Goal: Task Accomplishment & Management: Manage account settings

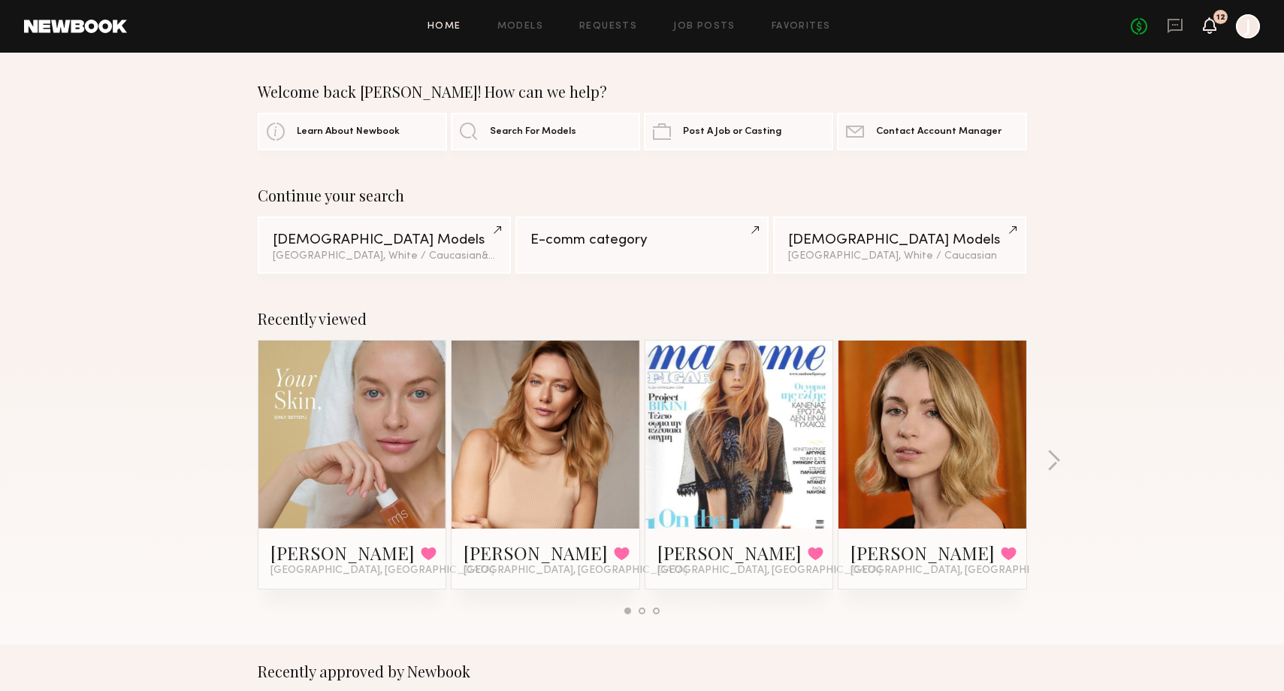
click at [1214, 26] on icon at bounding box center [1210, 25] width 12 height 11
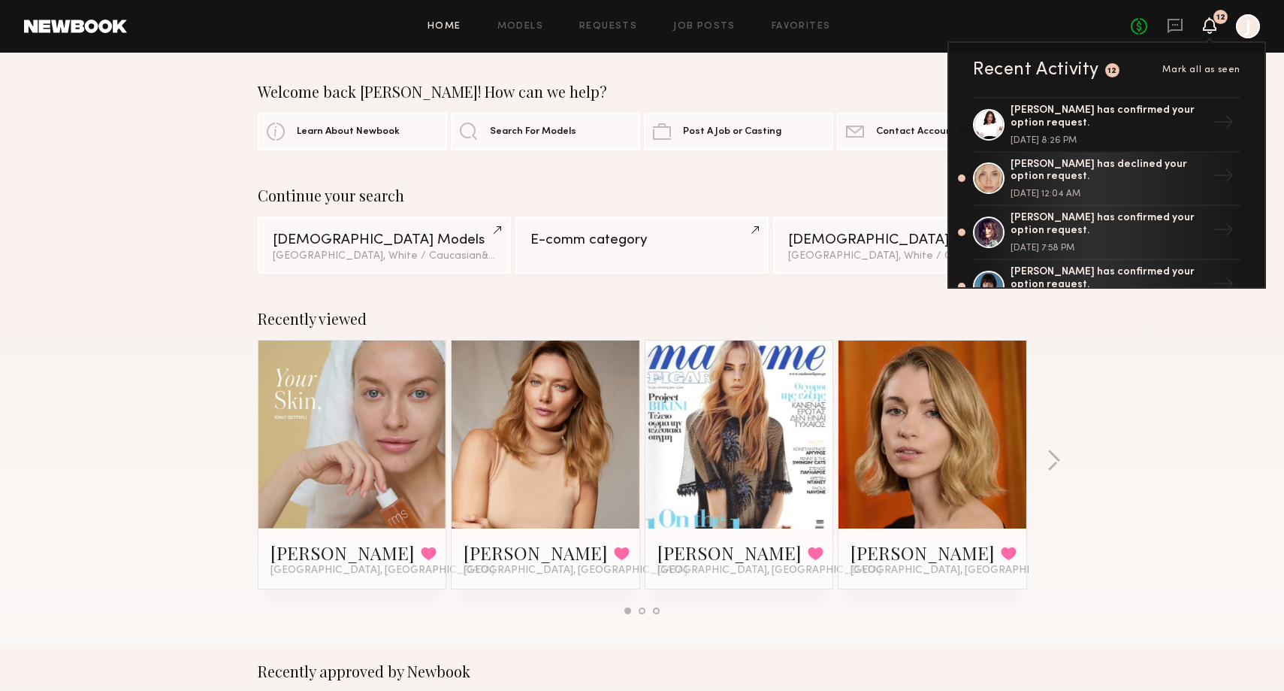
click at [591, 32] on div "Home Models Requests Job Posts Favorites Sign Out No fees up to $5,000 12 Recen…" at bounding box center [693, 26] width 1133 height 24
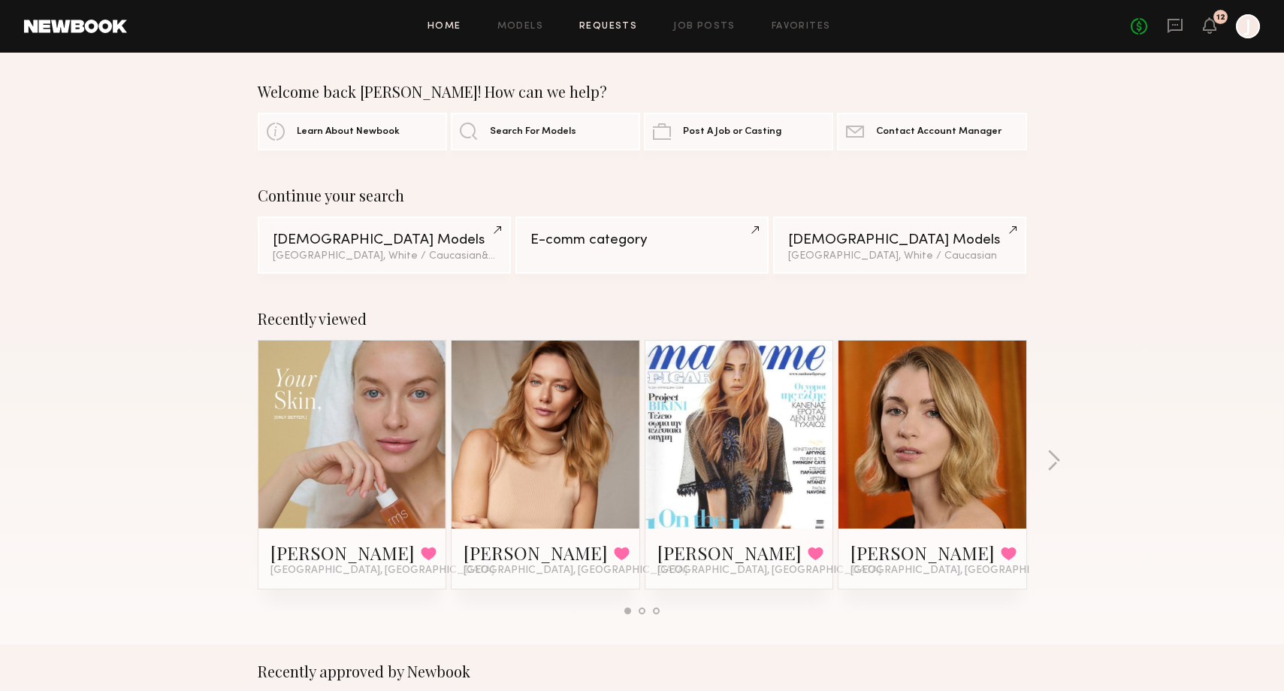
click at [607, 26] on link "Requests" at bounding box center [608, 27] width 58 height 10
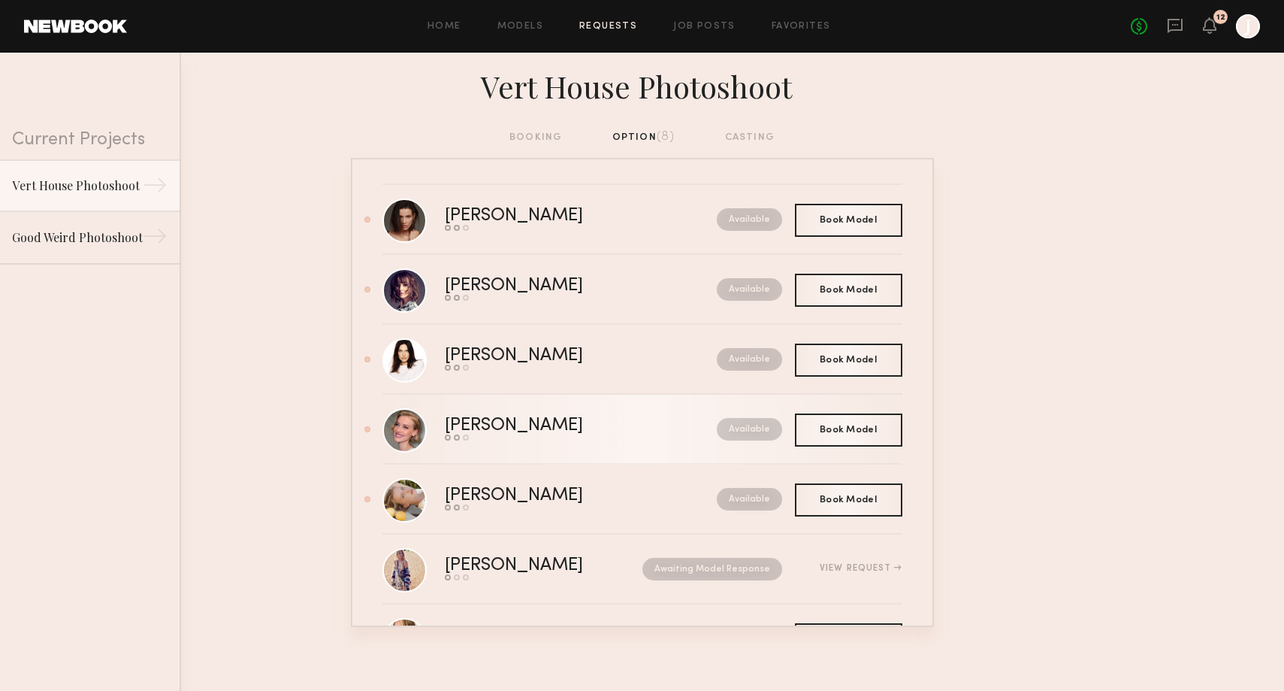
click at [567, 426] on div "[PERSON_NAME]" at bounding box center [547, 425] width 205 height 17
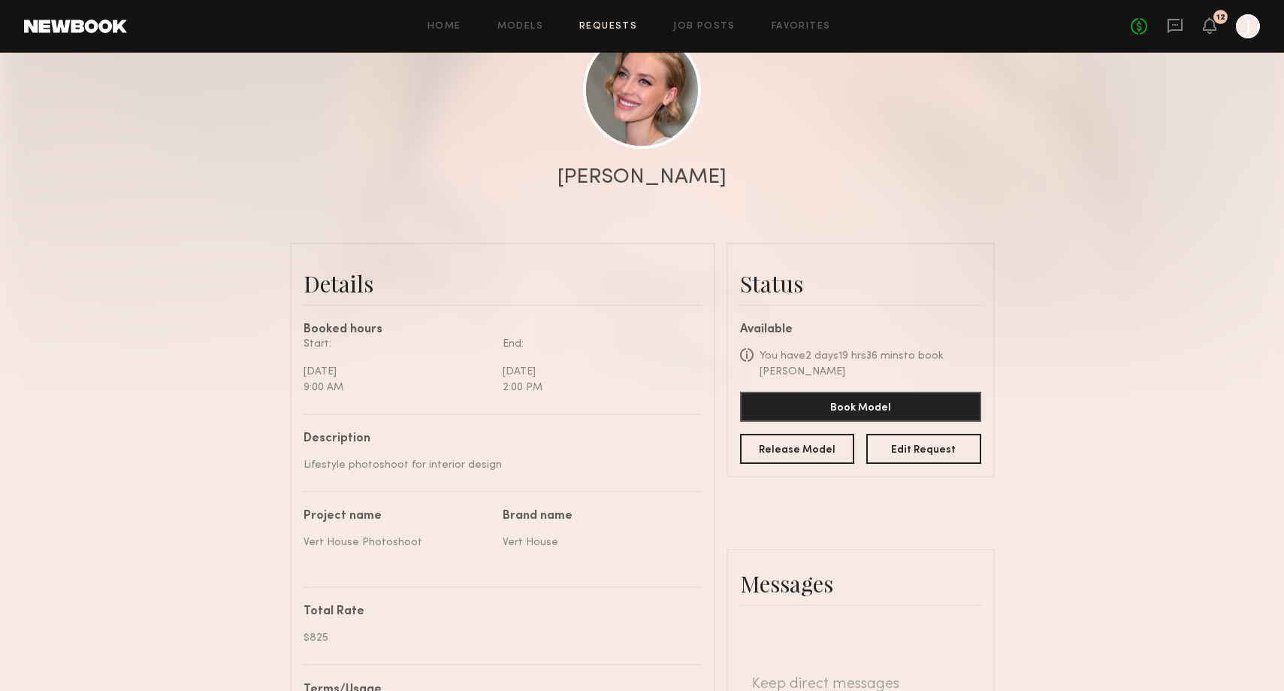
scroll to position [242, 0]
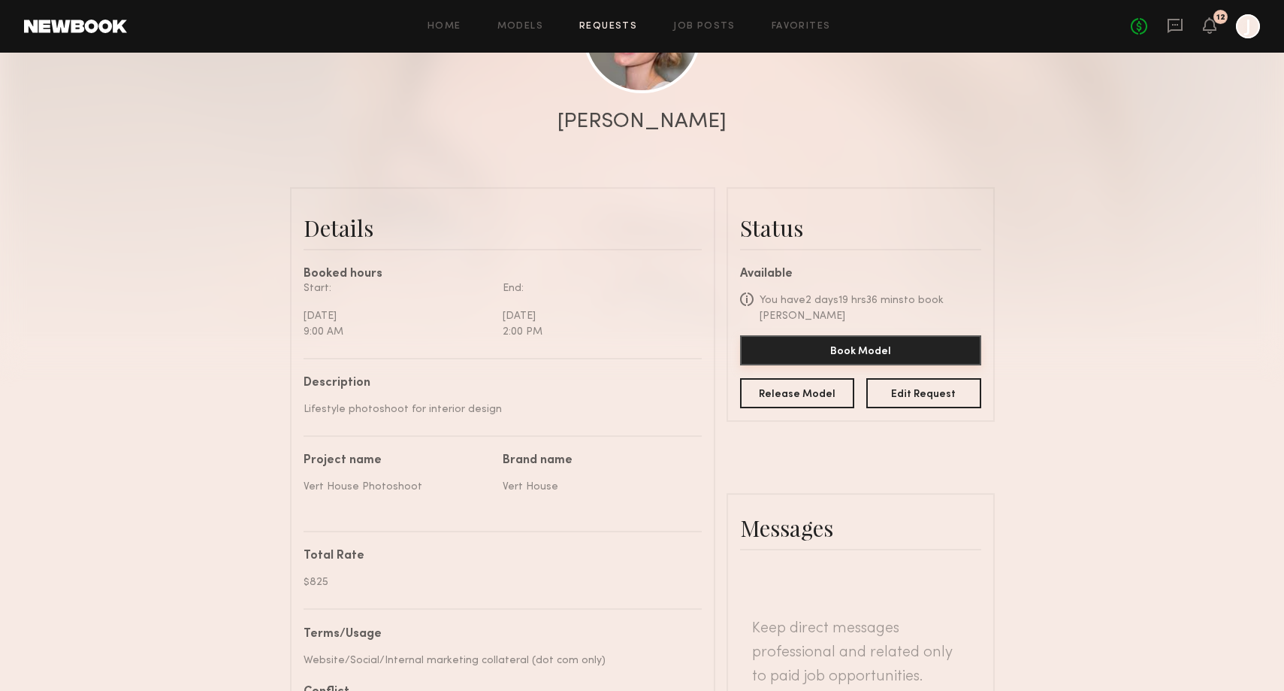
click at [802, 343] on button "Book Model" at bounding box center [860, 350] width 241 height 30
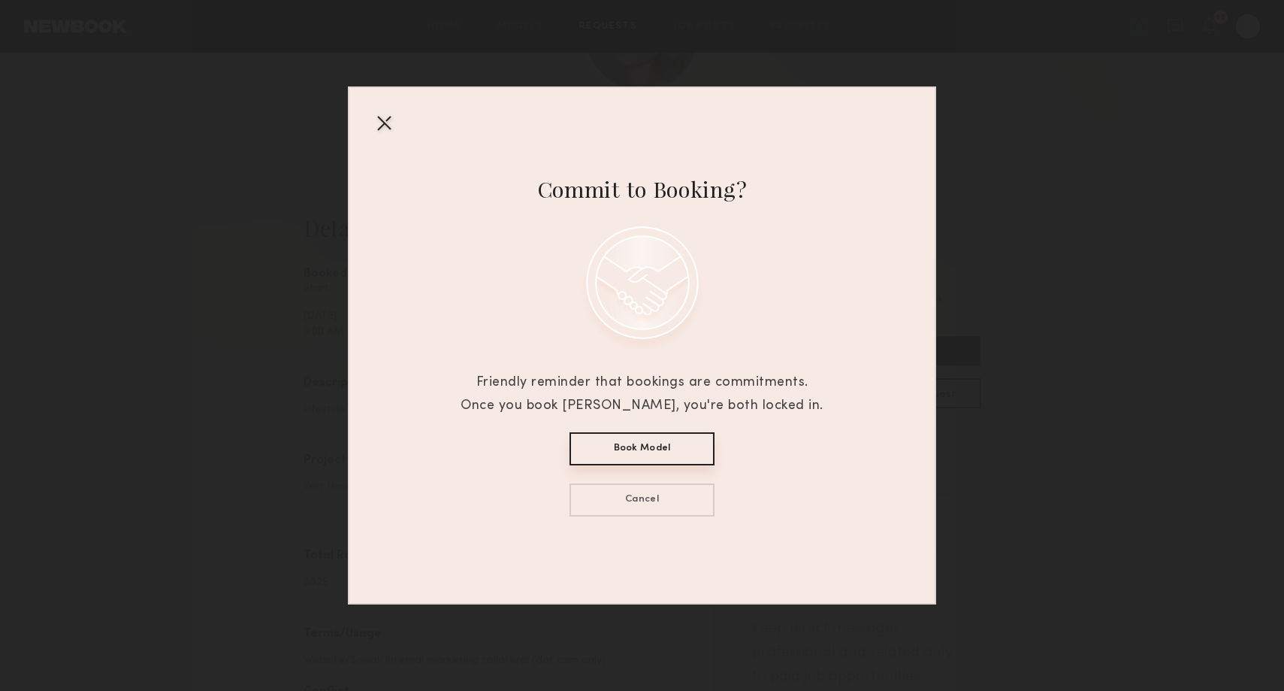
click at [636, 452] on button "Book Model" at bounding box center [642, 448] width 145 height 33
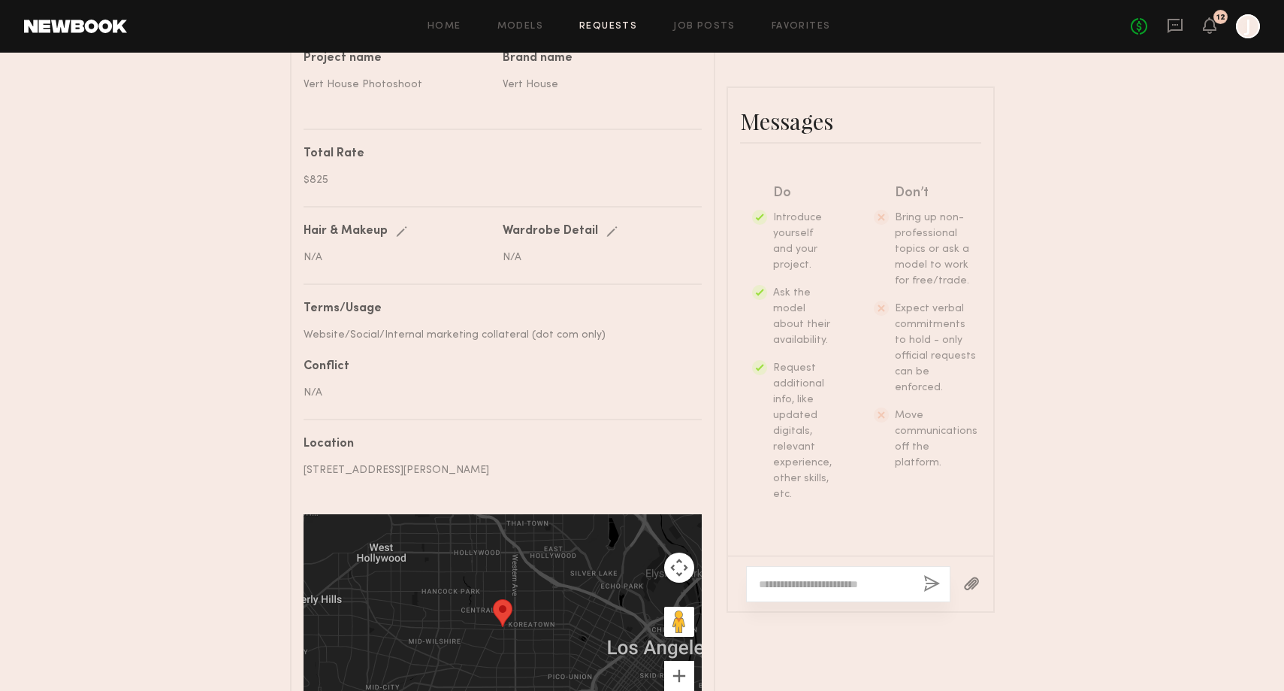
scroll to position [654, 0]
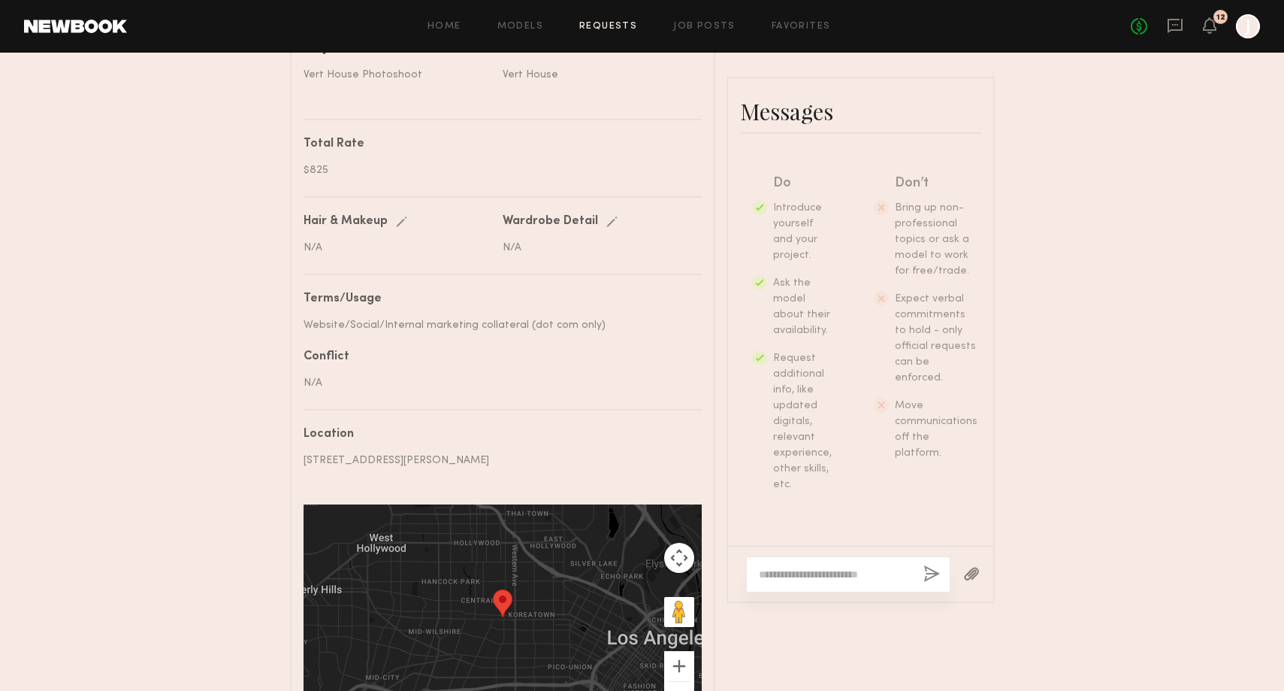
click at [793, 567] on textarea at bounding box center [835, 574] width 153 height 15
type textarea "*"
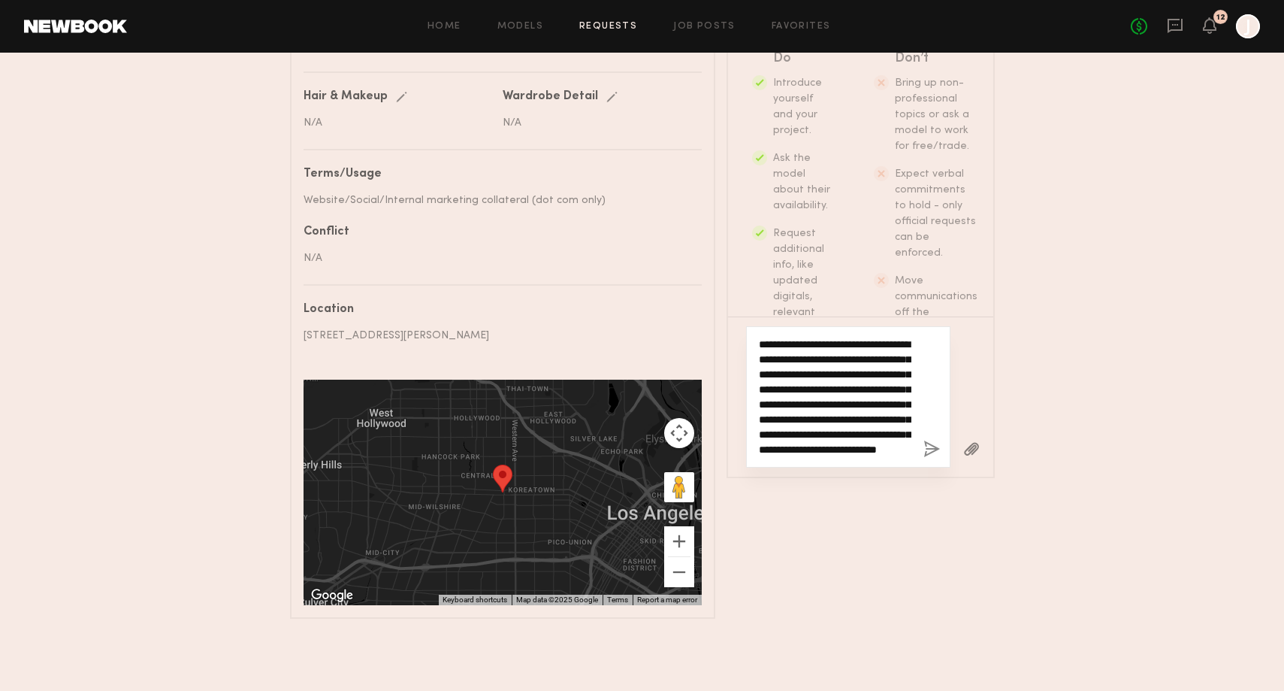
scroll to position [0, 0]
click at [812, 337] on textarea "**********" at bounding box center [835, 397] width 153 height 120
click at [849, 337] on textarea "**********" at bounding box center [835, 397] width 153 height 120
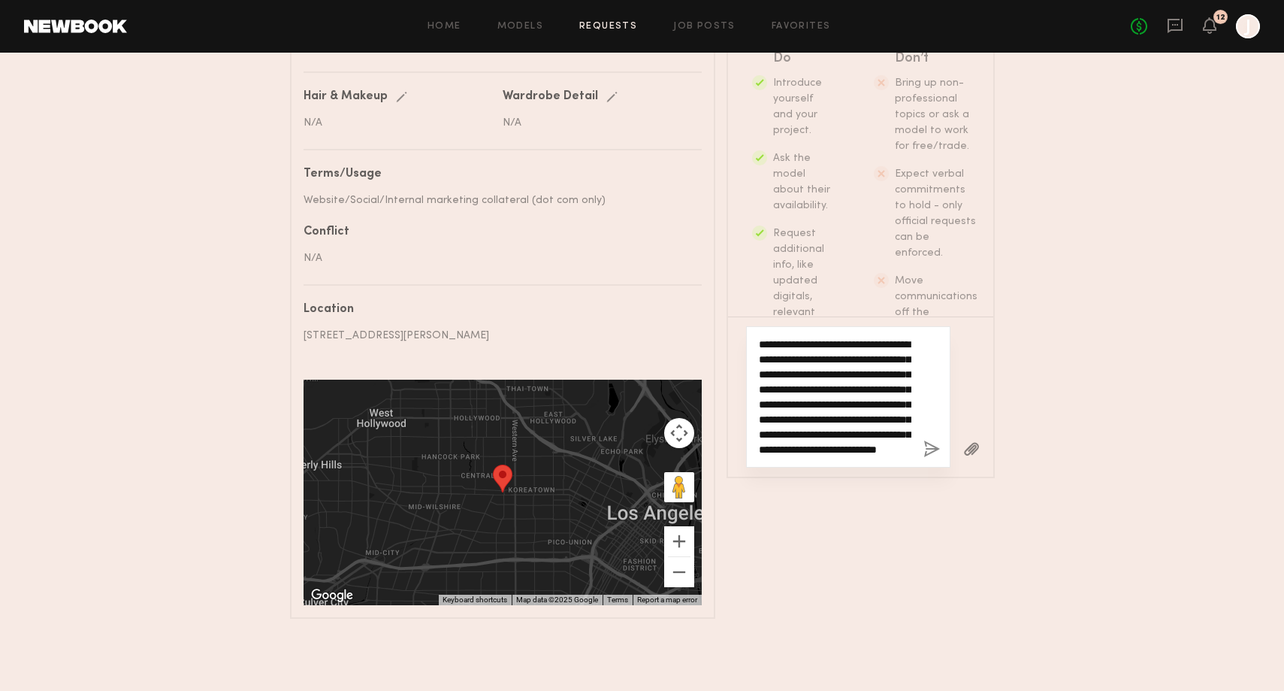
click at [854, 337] on textarea "**********" at bounding box center [835, 397] width 153 height 120
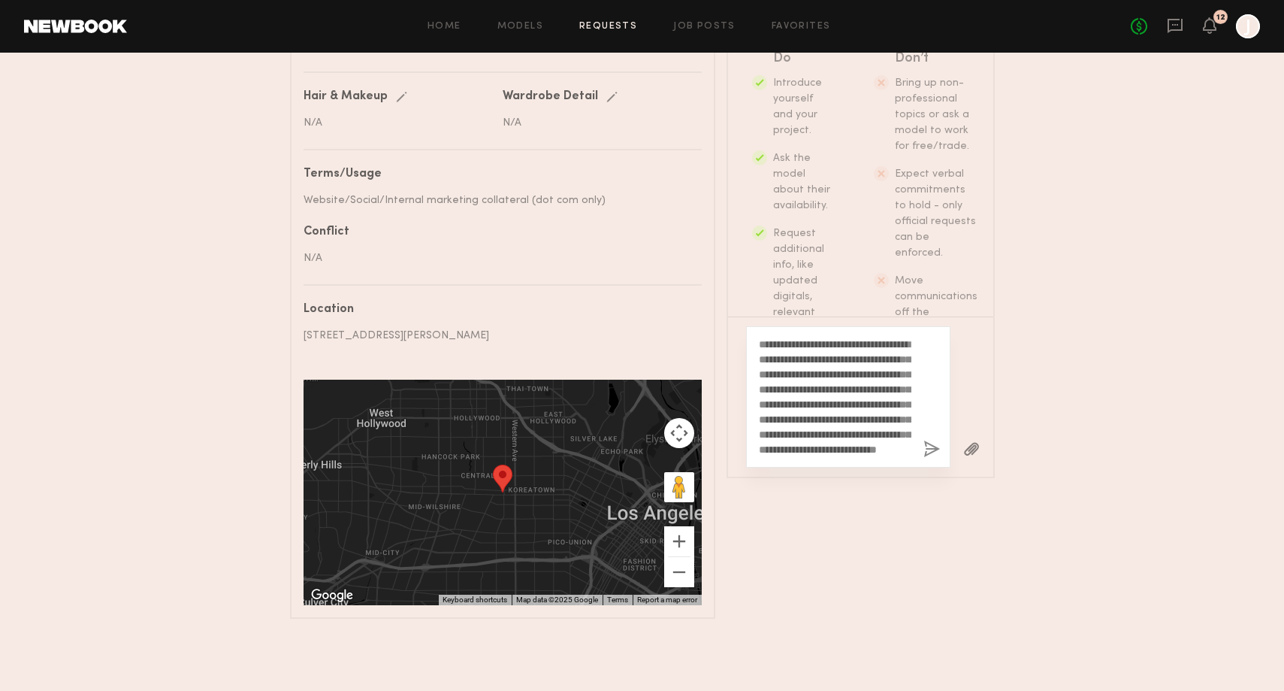
click at [811, 326] on div "**********" at bounding box center [848, 396] width 204 height 141
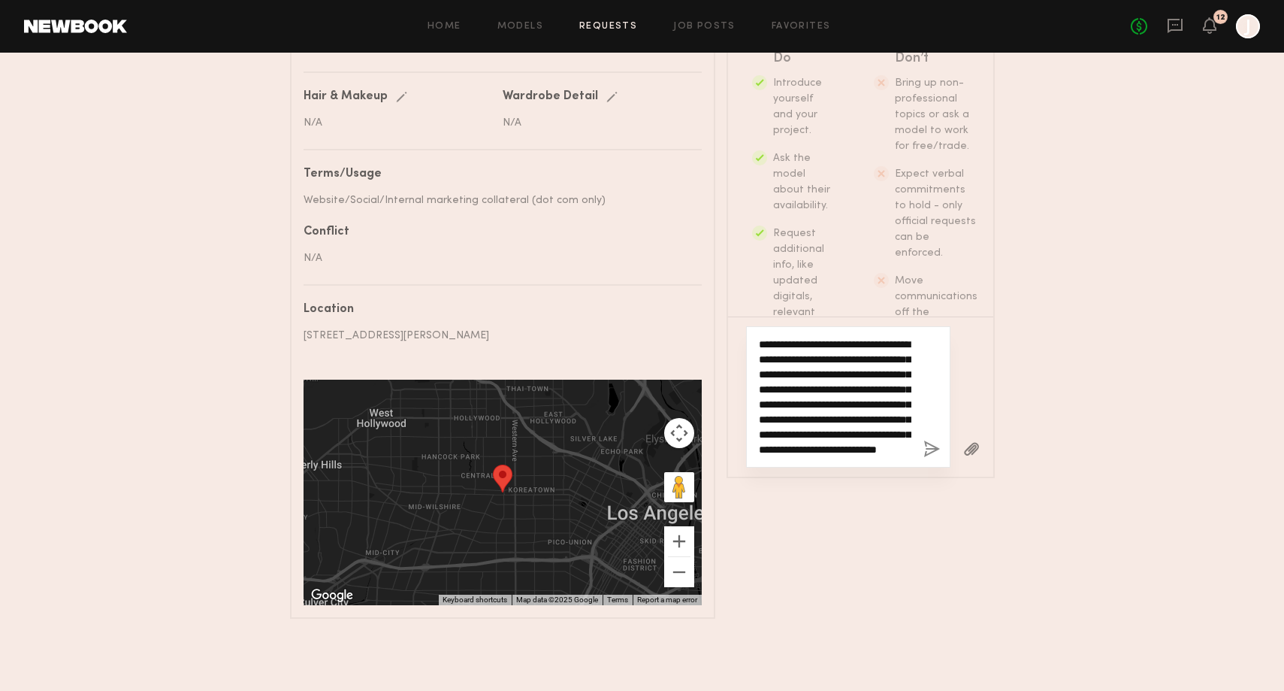
click at [839, 337] on textarea "**********" at bounding box center [835, 397] width 153 height 120
click at [854, 337] on textarea "**********" at bounding box center [835, 397] width 153 height 120
drag, startPoint x: 811, startPoint y: 305, endPoint x: 846, endPoint y: 345, distance: 53.2
click at [846, 345] on div "**********" at bounding box center [861, 285] width 268 height 667
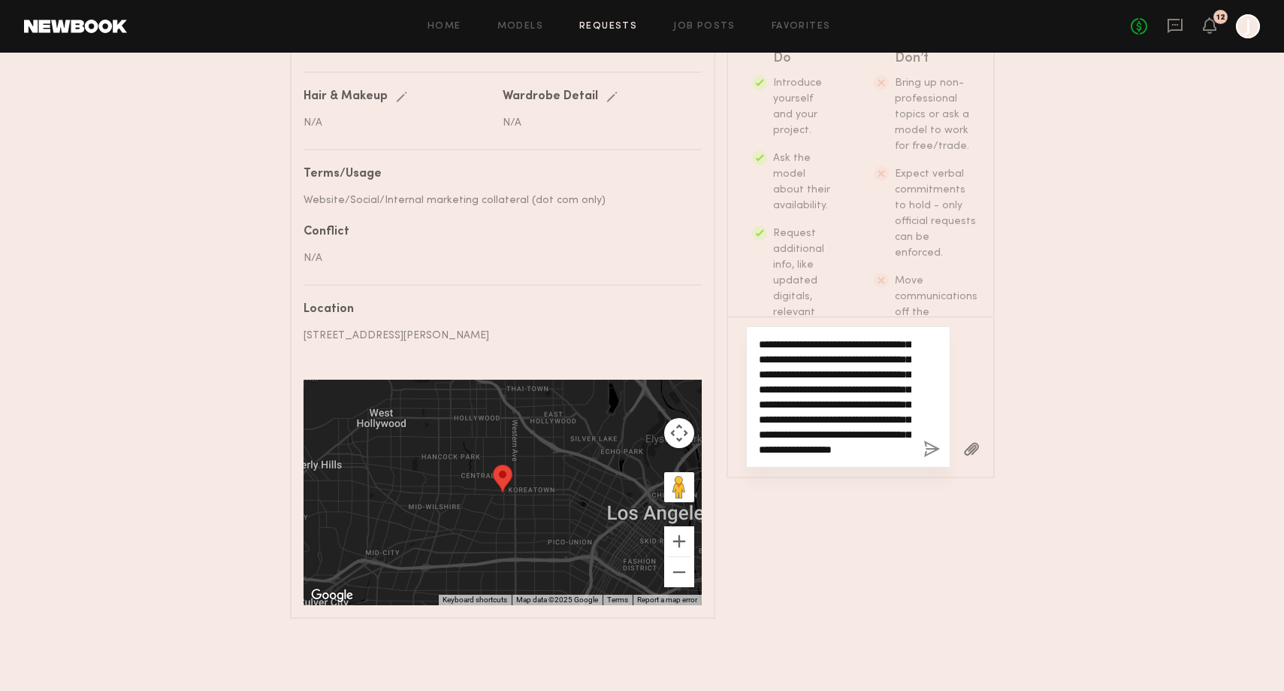
type textarea "**********"
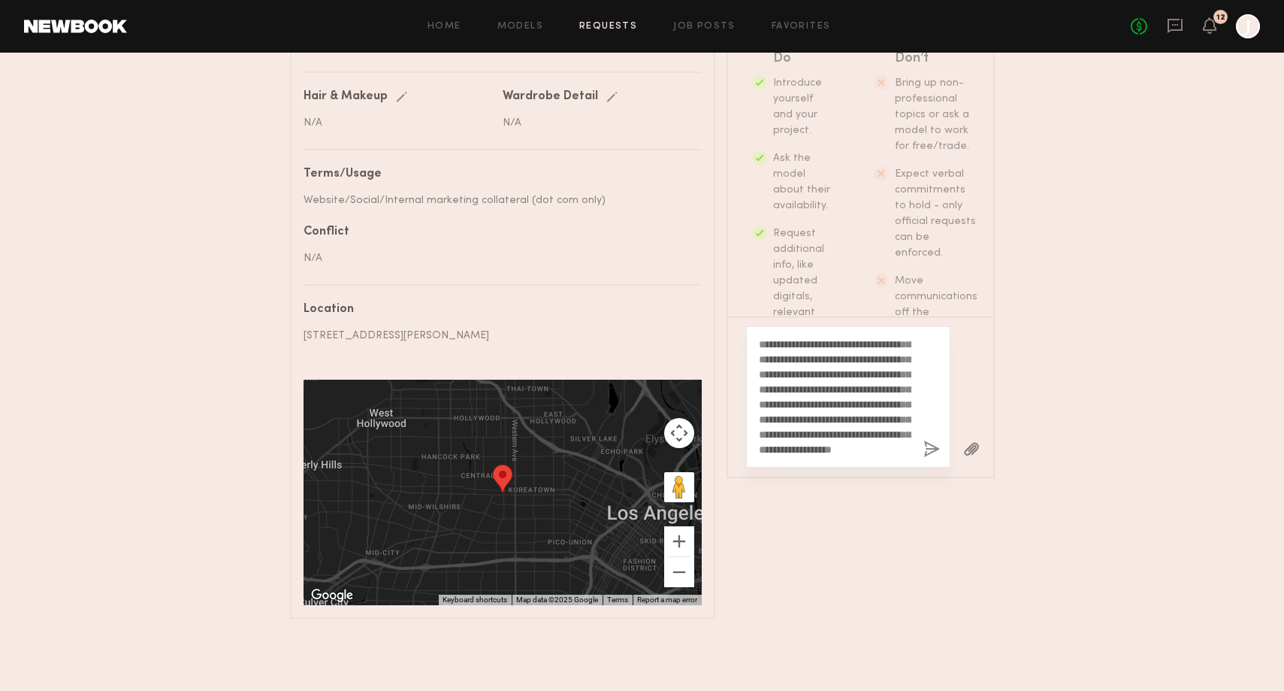
click at [975, 440] on button "button" at bounding box center [971, 449] width 17 height 19
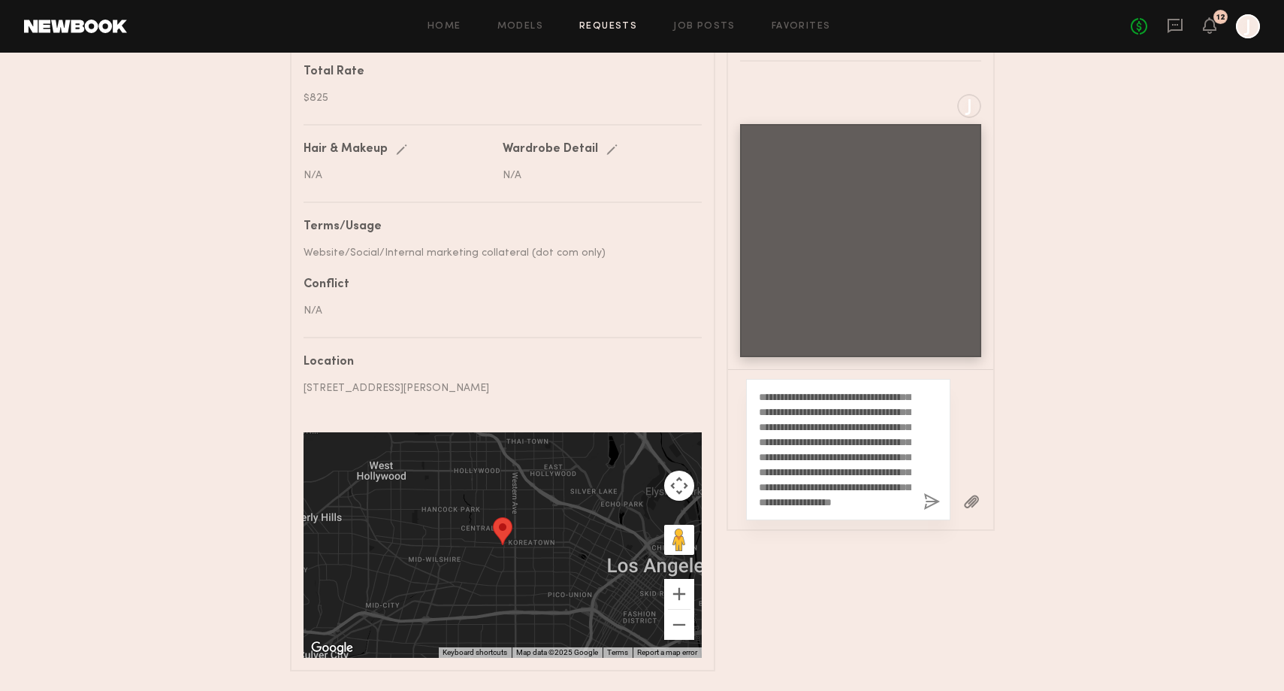
scroll to position [720, 0]
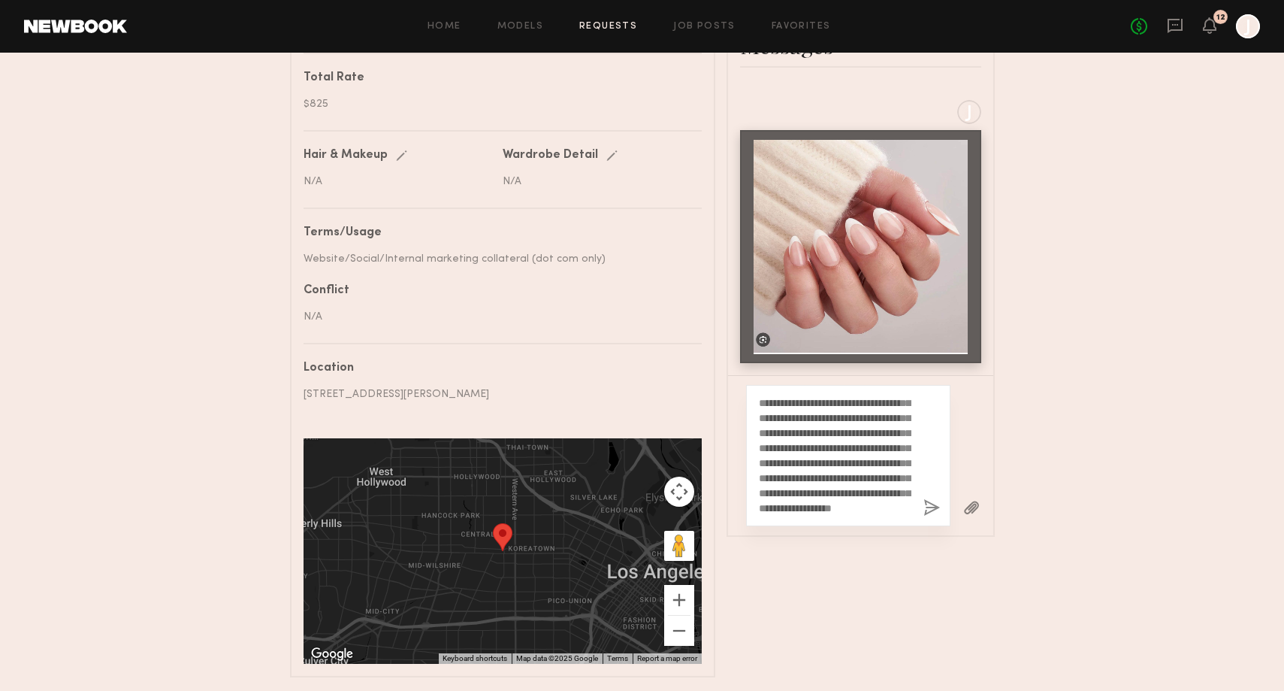
click at [933, 499] on button "button" at bounding box center [931, 508] width 17 height 19
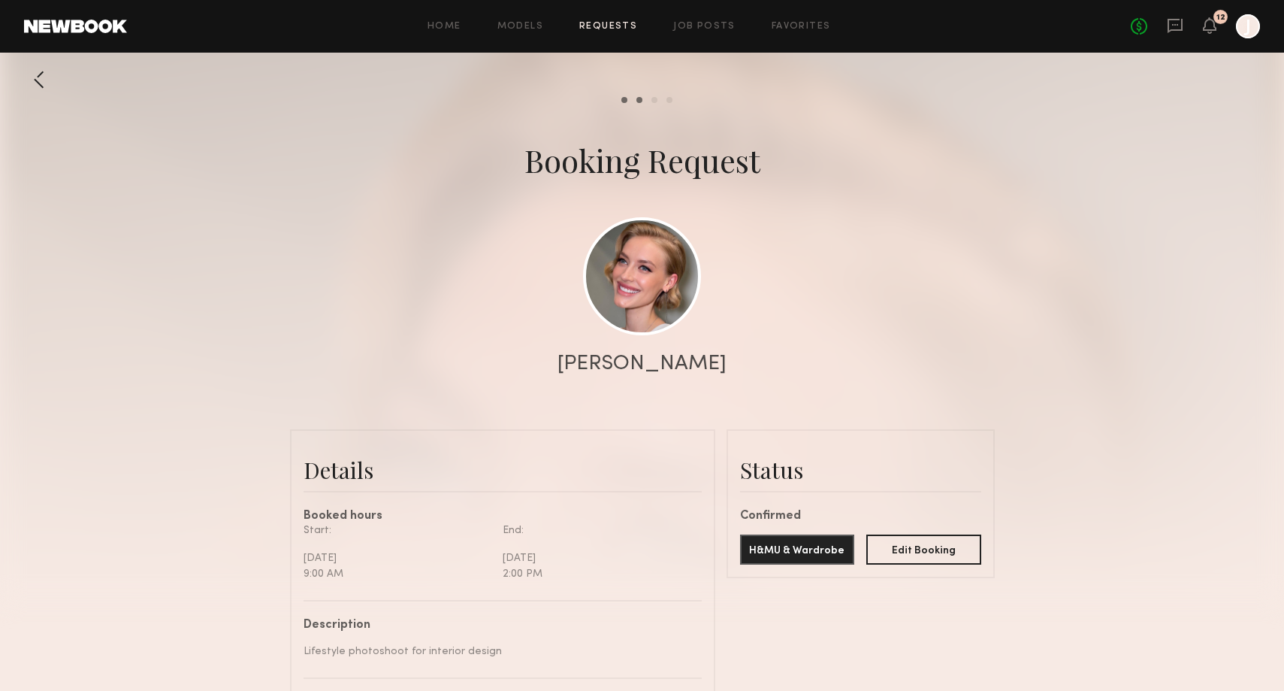
scroll to position [0, 0]
click at [1212, 28] on icon at bounding box center [1210, 25] width 12 height 11
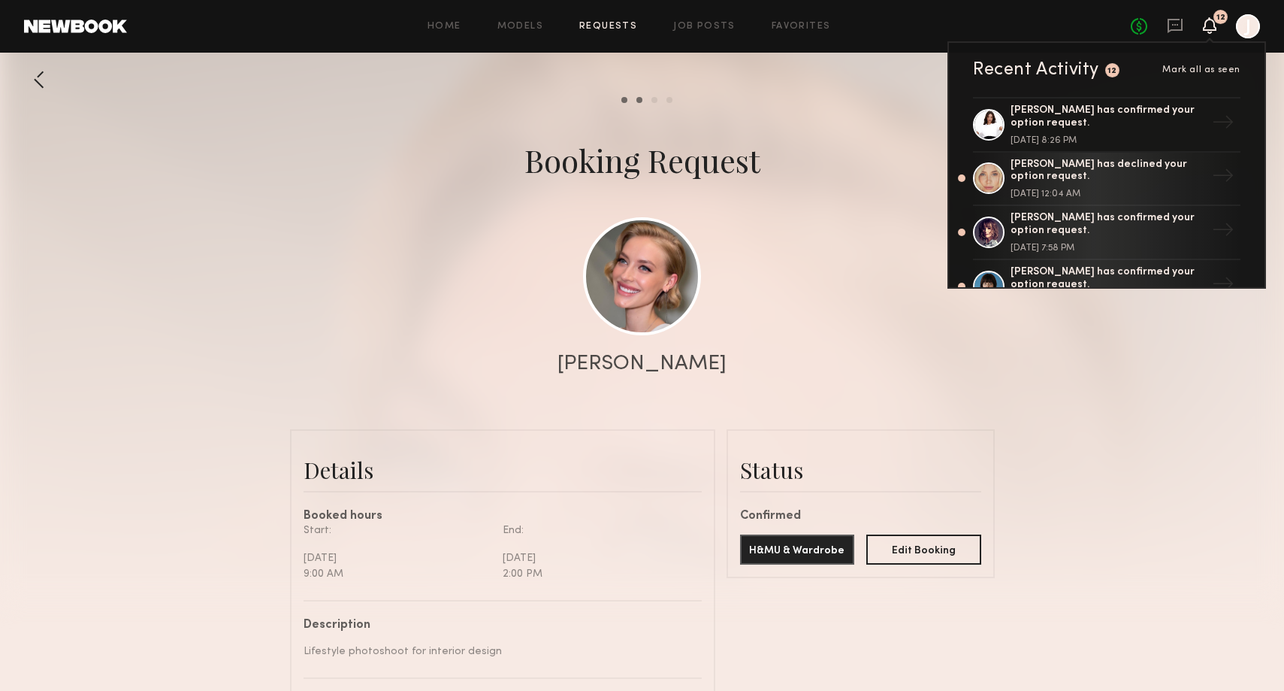
click at [839, 150] on div "Booking Request" at bounding box center [642, 160] width 1284 height 42
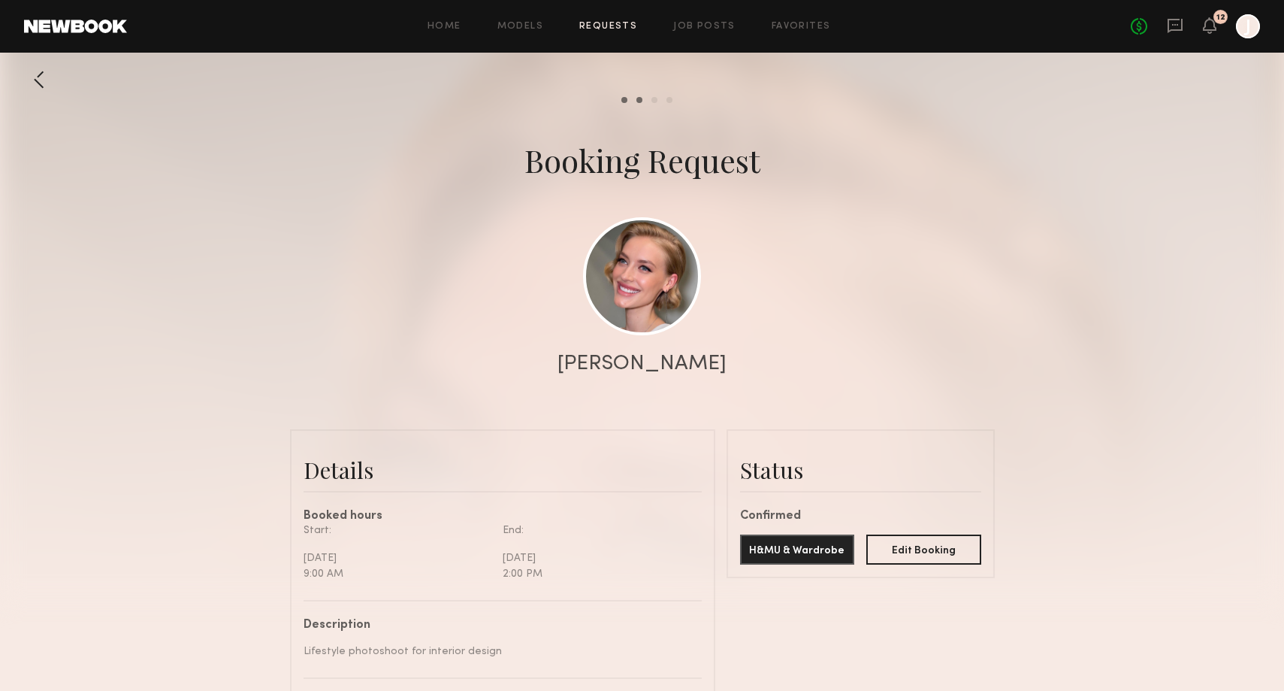
click at [614, 26] on link "Requests" at bounding box center [608, 27] width 58 height 10
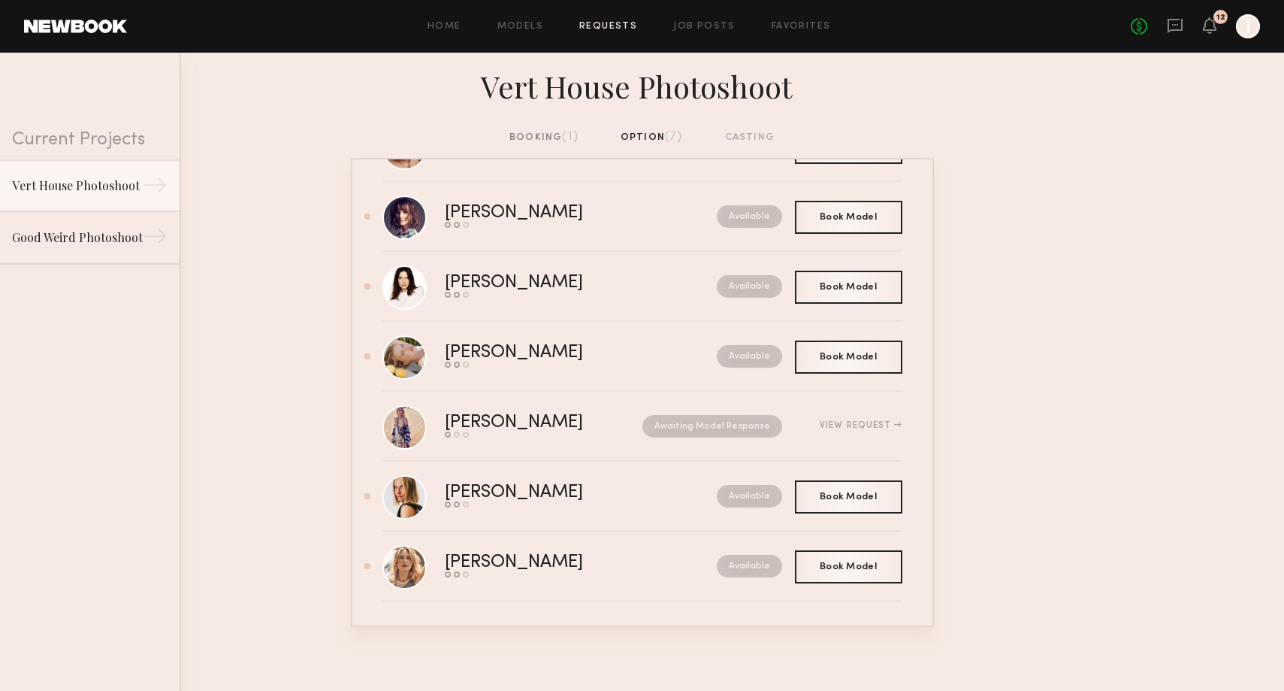
click at [657, 134] on div "booking (1) option (7) casting" at bounding box center [641, 137] width 265 height 17
click at [439, 28] on link "Home" at bounding box center [445, 27] width 34 height 10
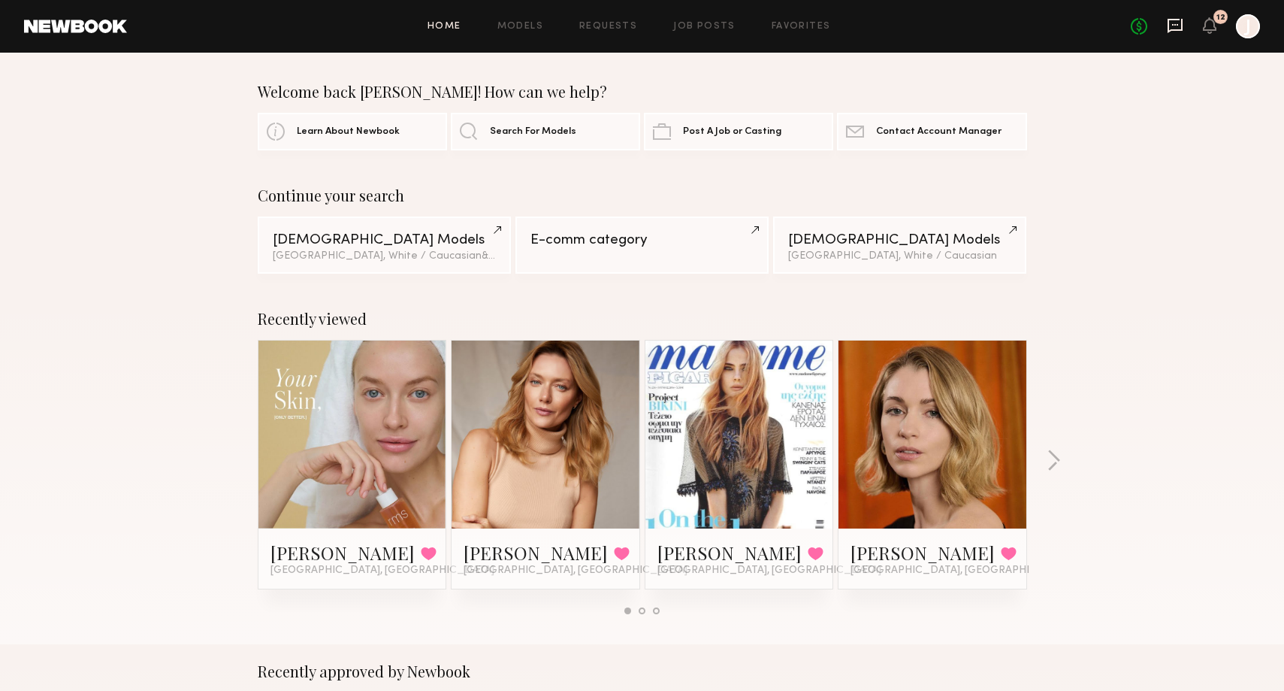
click at [1169, 27] on icon at bounding box center [1175, 26] width 15 height 14
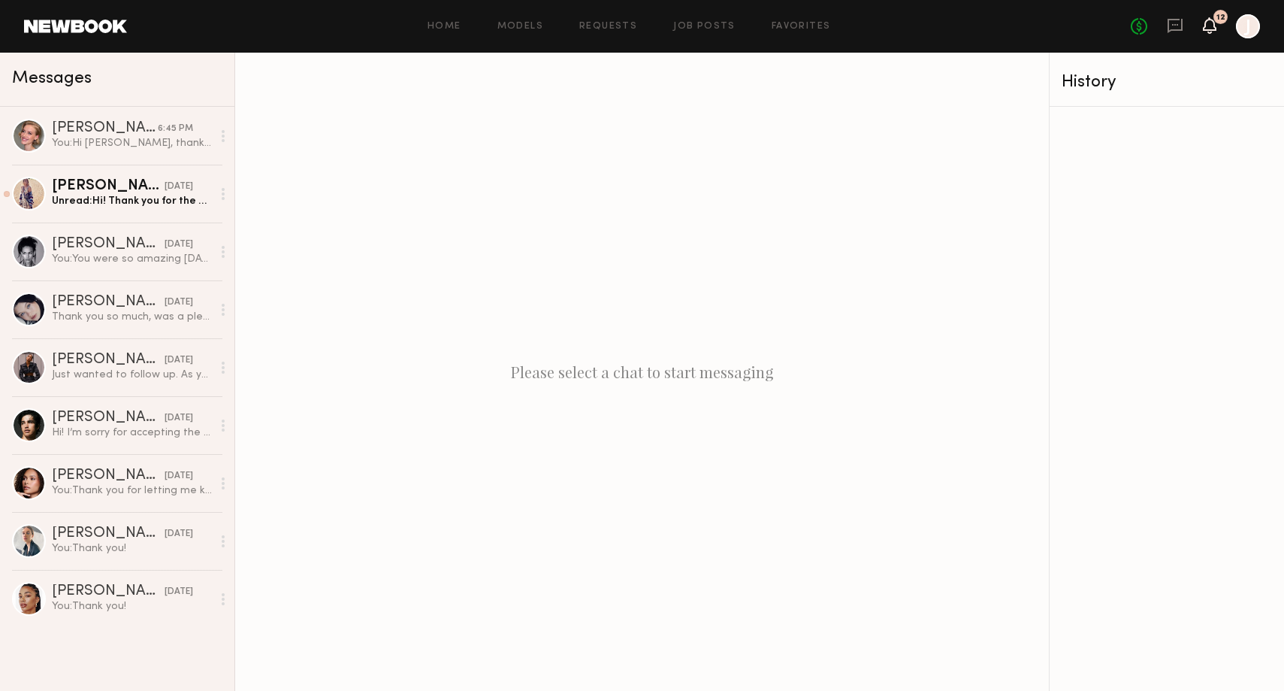
click at [1207, 25] on icon at bounding box center [1210, 25] width 12 height 11
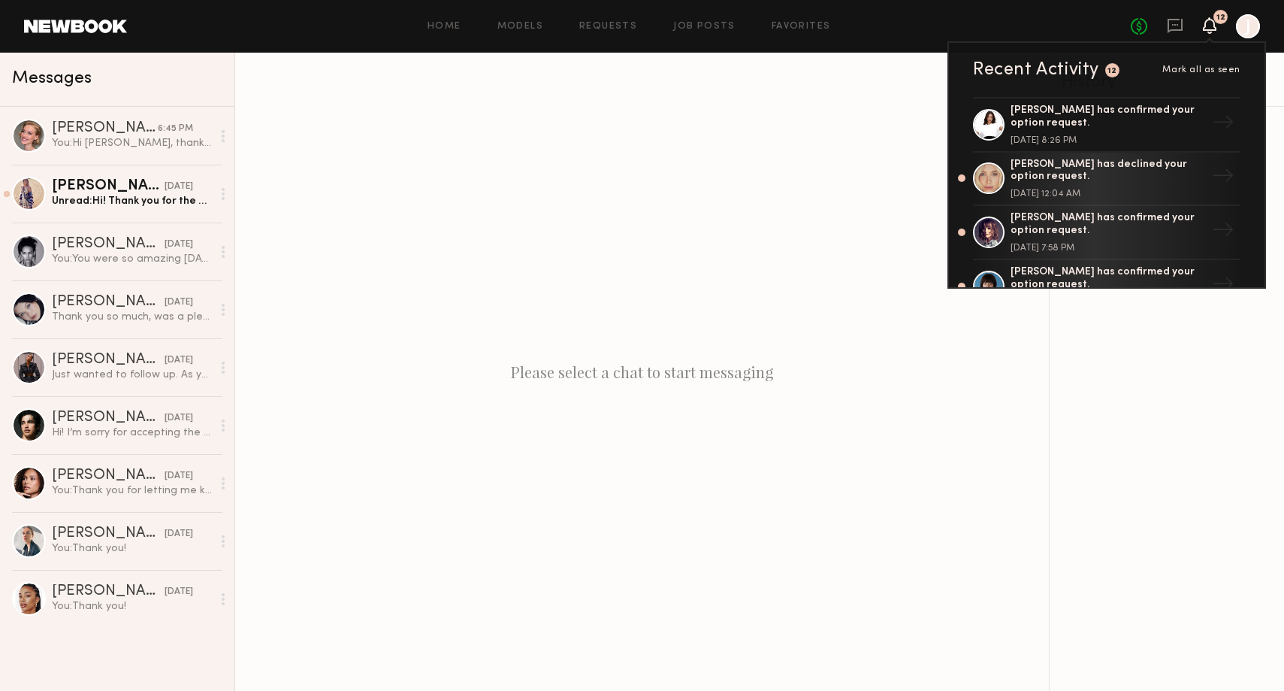
click at [834, 73] on div "Please select a chat to start messaging" at bounding box center [642, 372] width 814 height 638
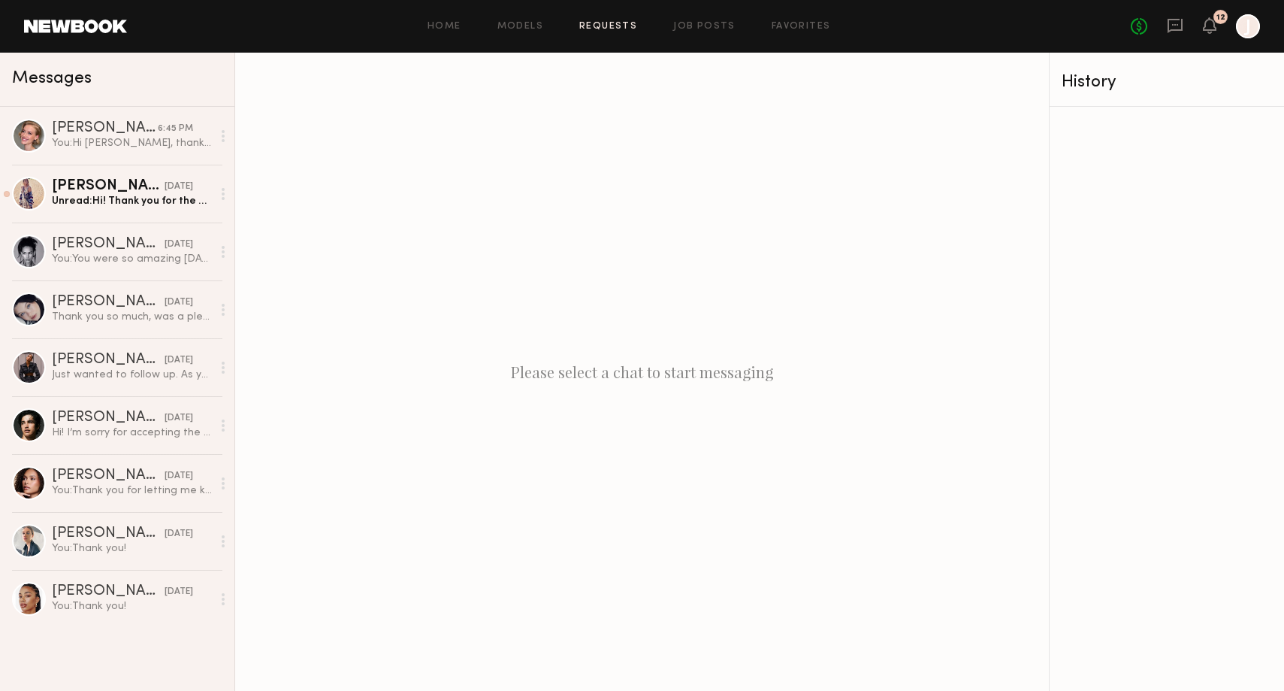
click at [623, 26] on link "Requests" at bounding box center [608, 27] width 58 height 10
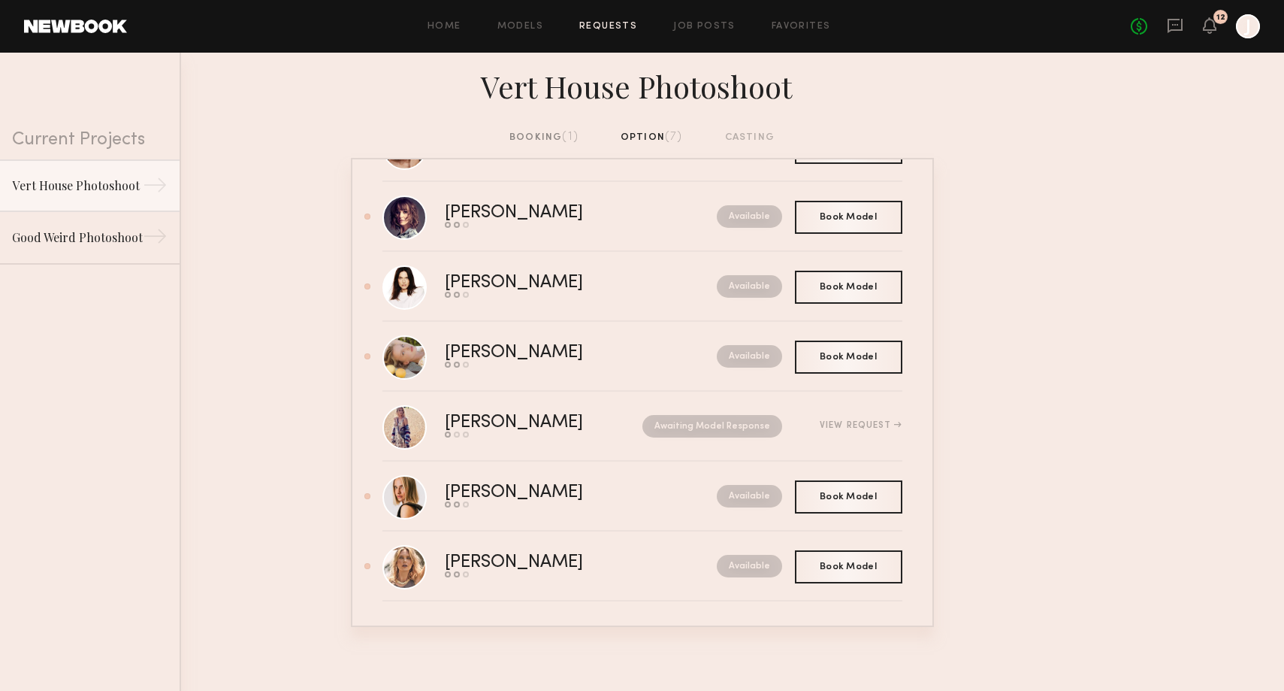
scroll to position [73, 0]
click at [563, 503] on div "Send request Model response Book model" at bounding box center [547, 504] width 205 height 6
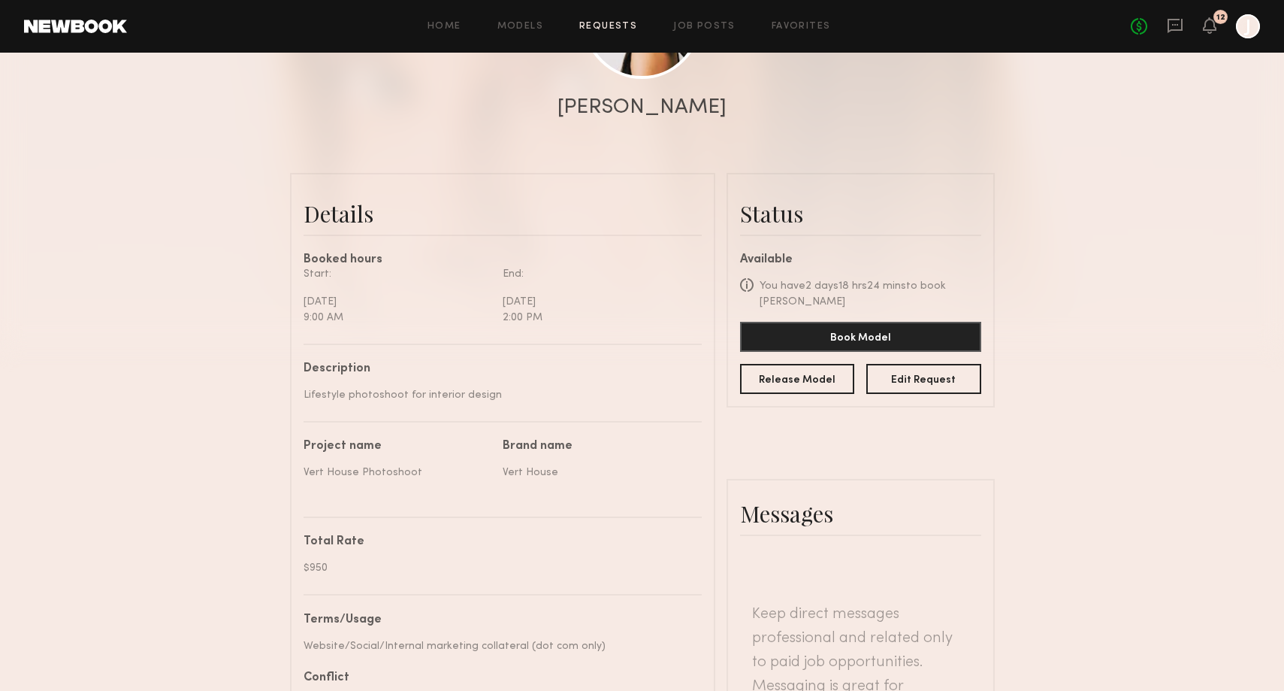
scroll to position [484, 0]
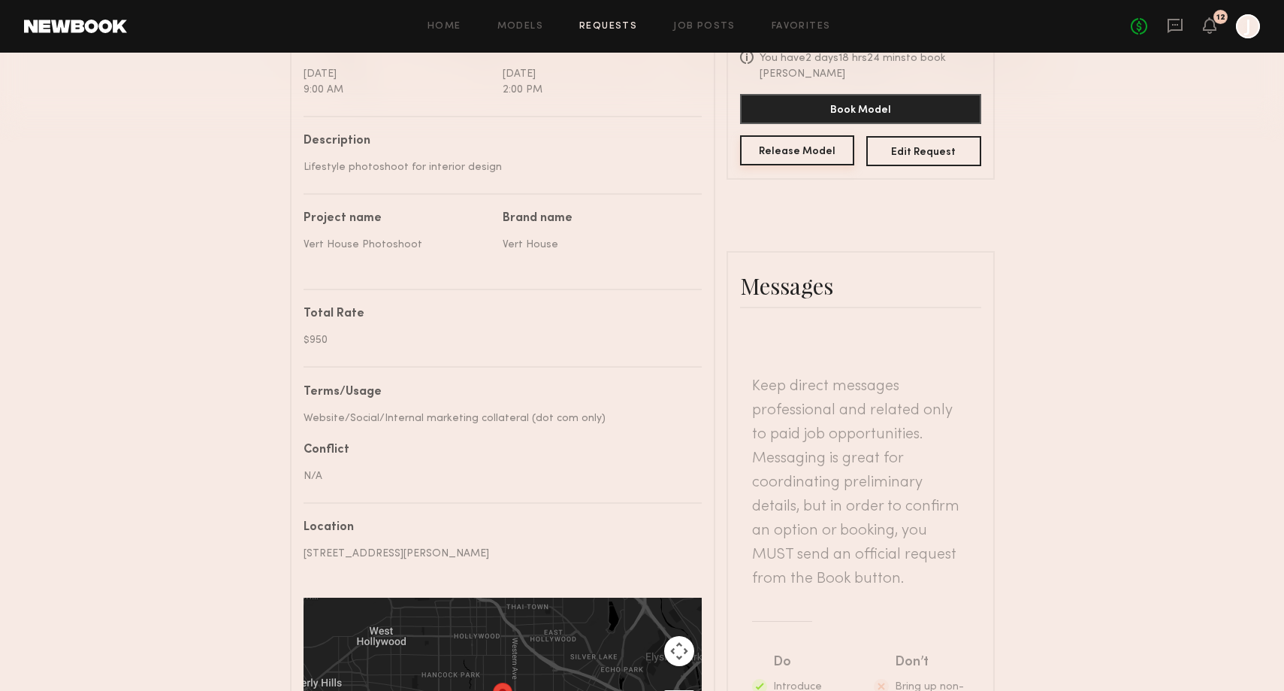
click at [784, 137] on button "Release Model" at bounding box center [797, 150] width 115 height 30
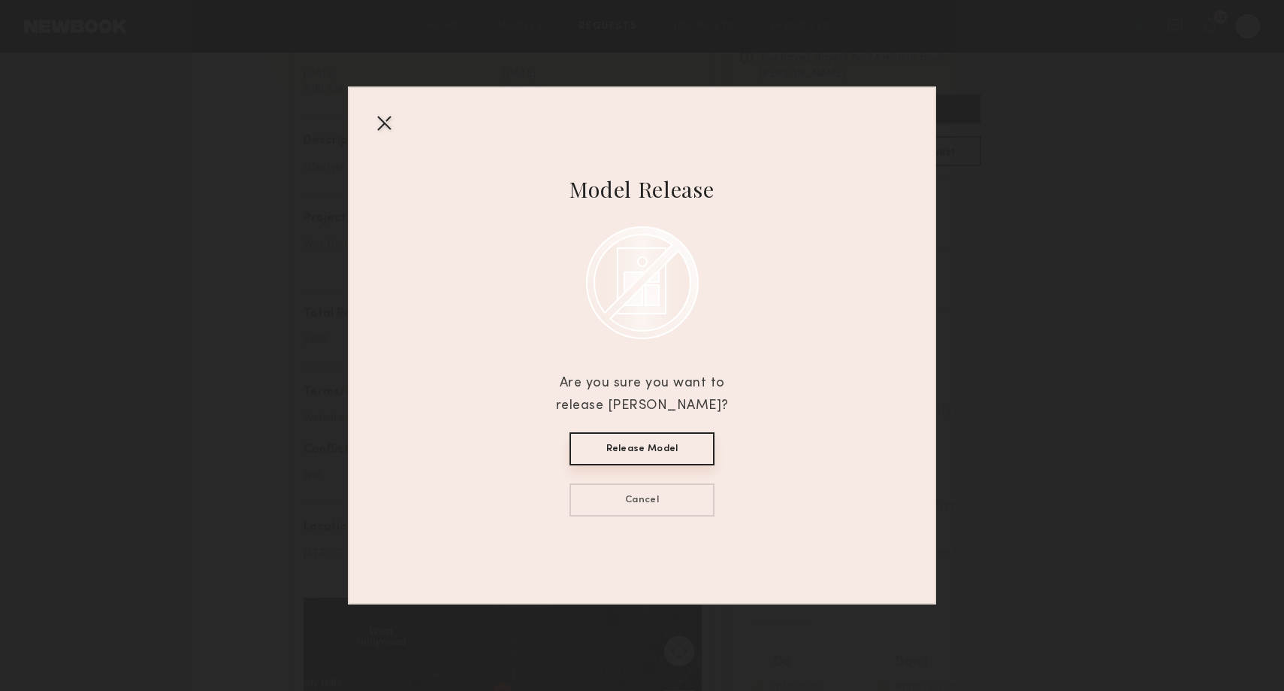
click at [657, 443] on button "Release Model" at bounding box center [642, 448] width 145 height 33
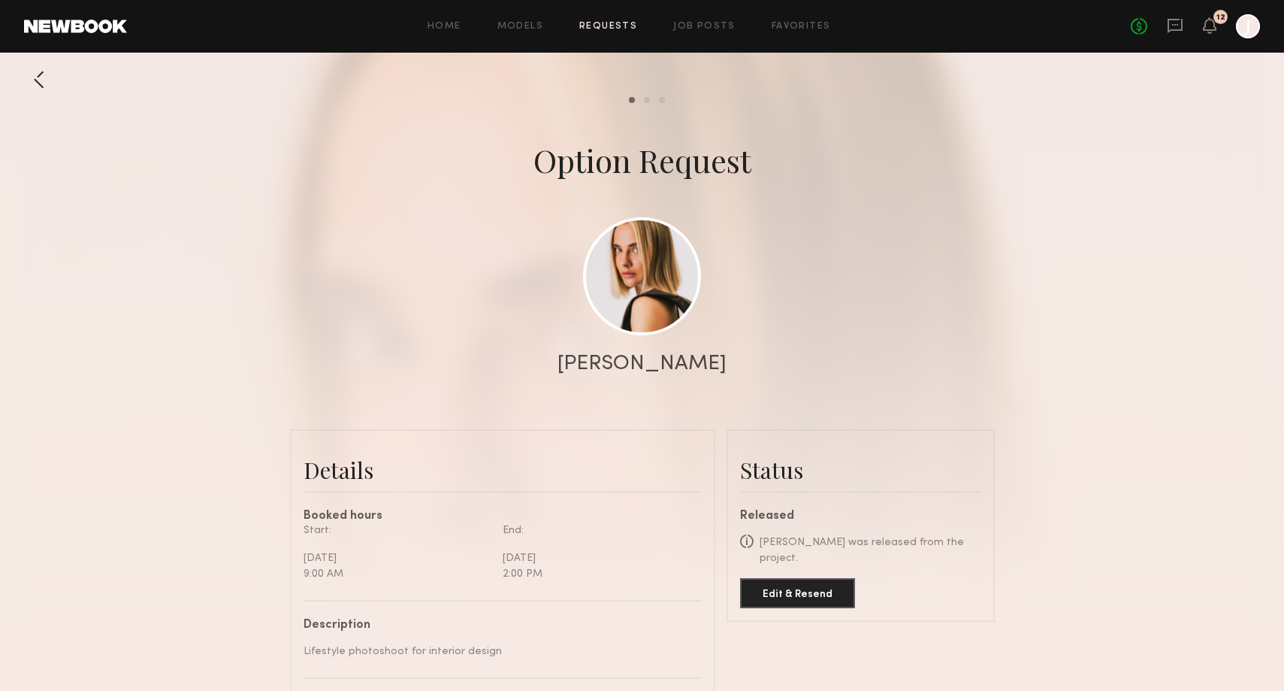
scroll to position [0, 0]
click at [604, 17] on div "Home Models Requests Job Posts Favorites Sign Out No fees up to $5,000 12 J" at bounding box center [693, 26] width 1133 height 24
click at [604, 22] on link "Requests" at bounding box center [608, 27] width 58 height 10
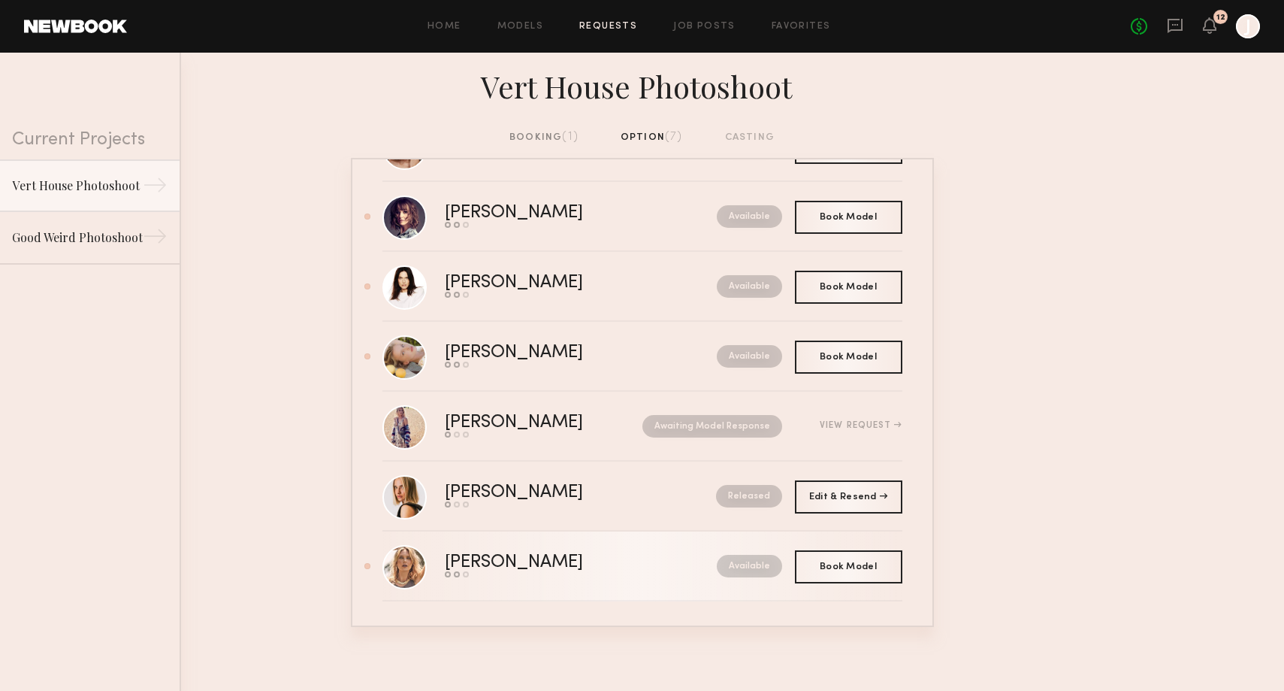
click at [607, 571] on div "Send request Model response Book model" at bounding box center [547, 574] width 205 height 6
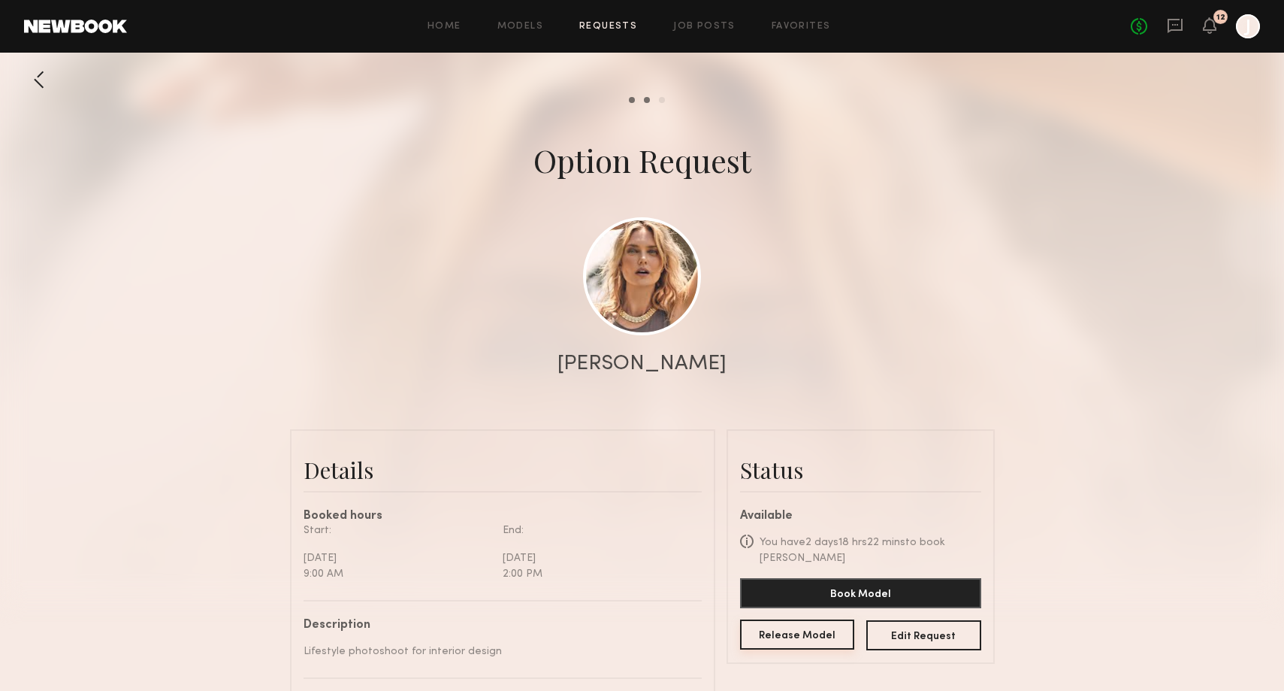
click at [799, 637] on button "Release Model" at bounding box center [797, 634] width 115 height 30
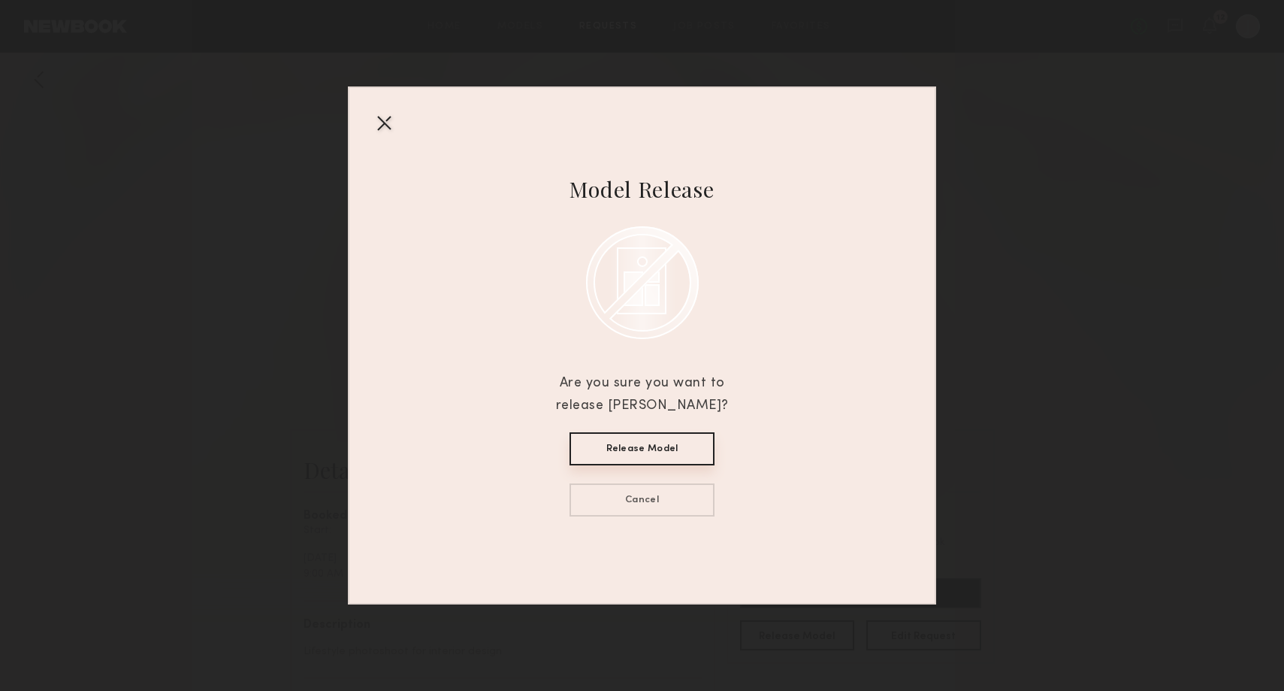
click at [633, 444] on button "Release Model" at bounding box center [642, 448] width 145 height 33
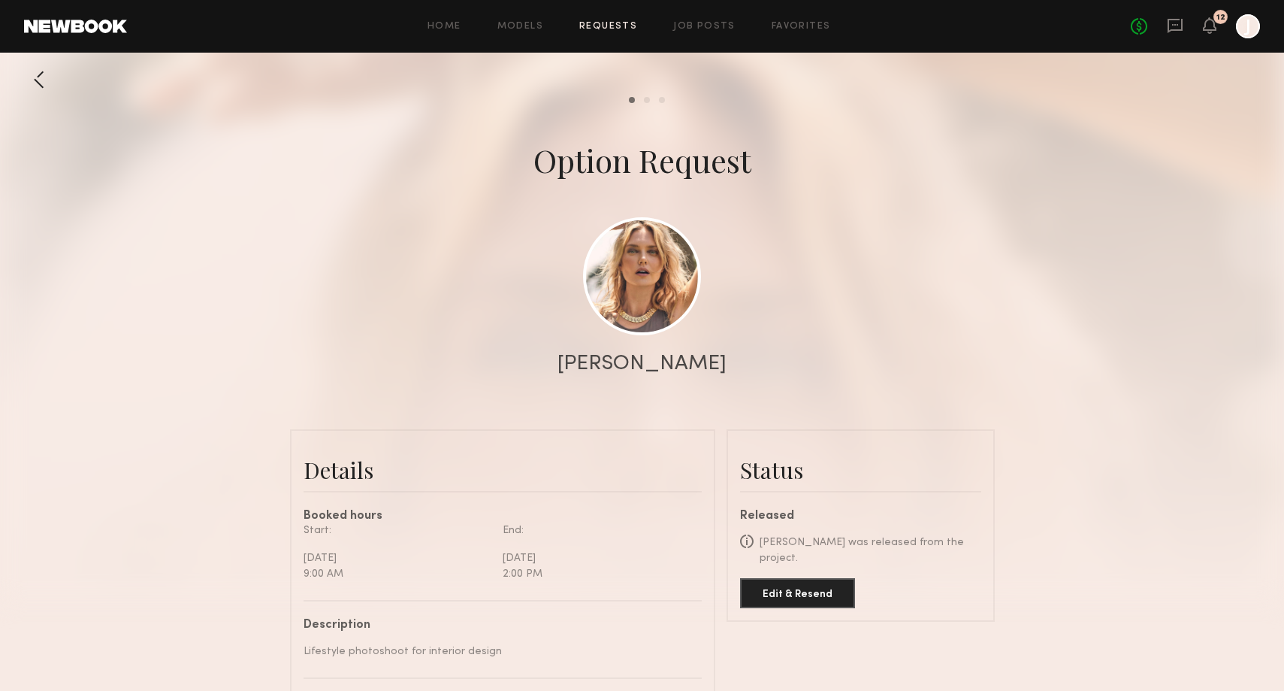
click at [595, 33] on div "Home Models Requests Job Posts Favorites Sign Out No fees up to $5,000 12 J" at bounding box center [693, 26] width 1133 height 24
click at [598, 17] on div "Home Models Requests Job Posts Favorites Sign Out No fees up to $5,000 12 J" at bounding box center [693, 26] width 1133 height 24
click at [597, 24] on link "Requests" at bounding box center [608, 27] width 58 height 10
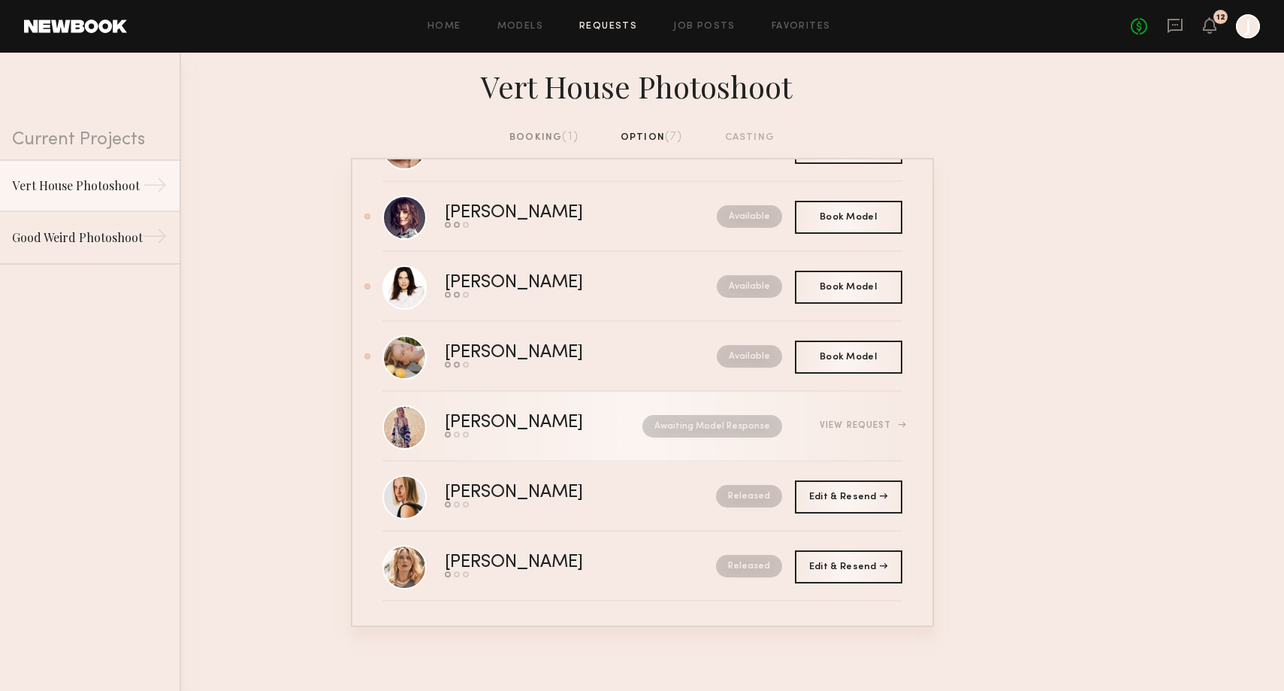
scroll to position [73, 0]
click at [579, 439] on link "[PERSON_NAME] Send request Model response Book model Awaiting Model Response Vi…" at bounding box center [642, 426] width 520 height 70
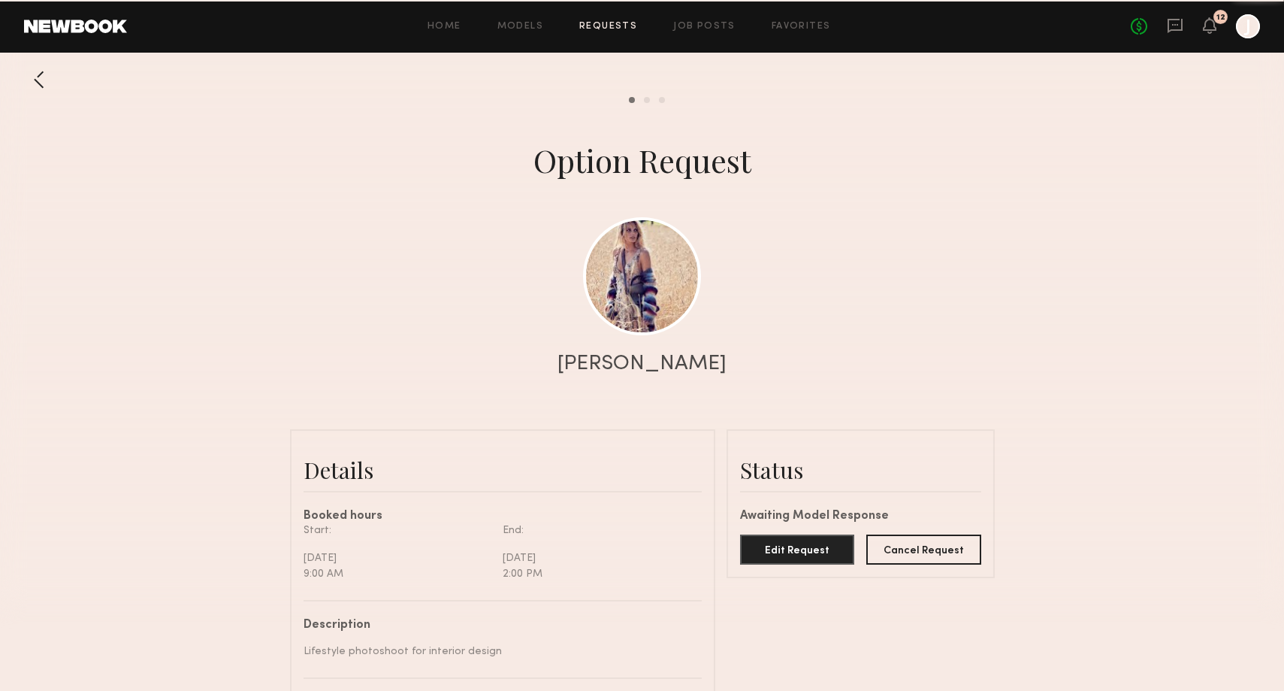
scroll to position [507, 0]
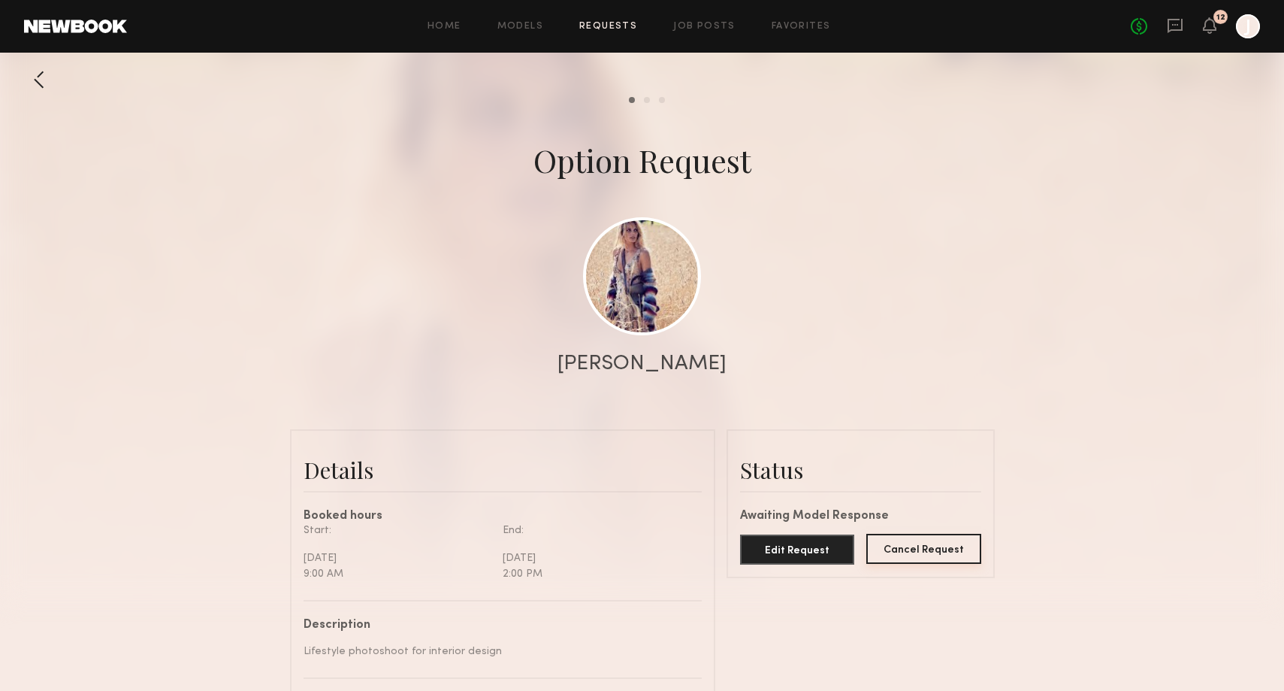
click at [907, 551] on button "Cancel Request" at bounding box center [923, 548] width 115 height 30
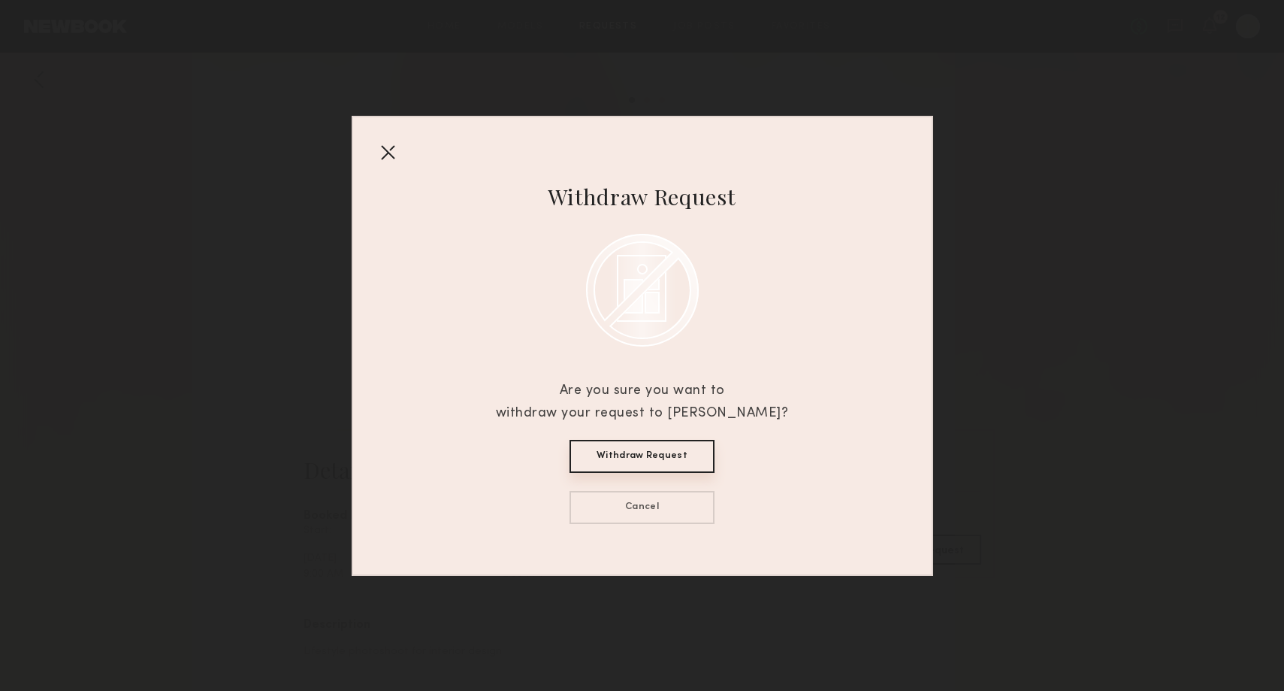
click at [672, 459] on button "Withdraw Request" at bounding box center [642, 456] width 145 height 33
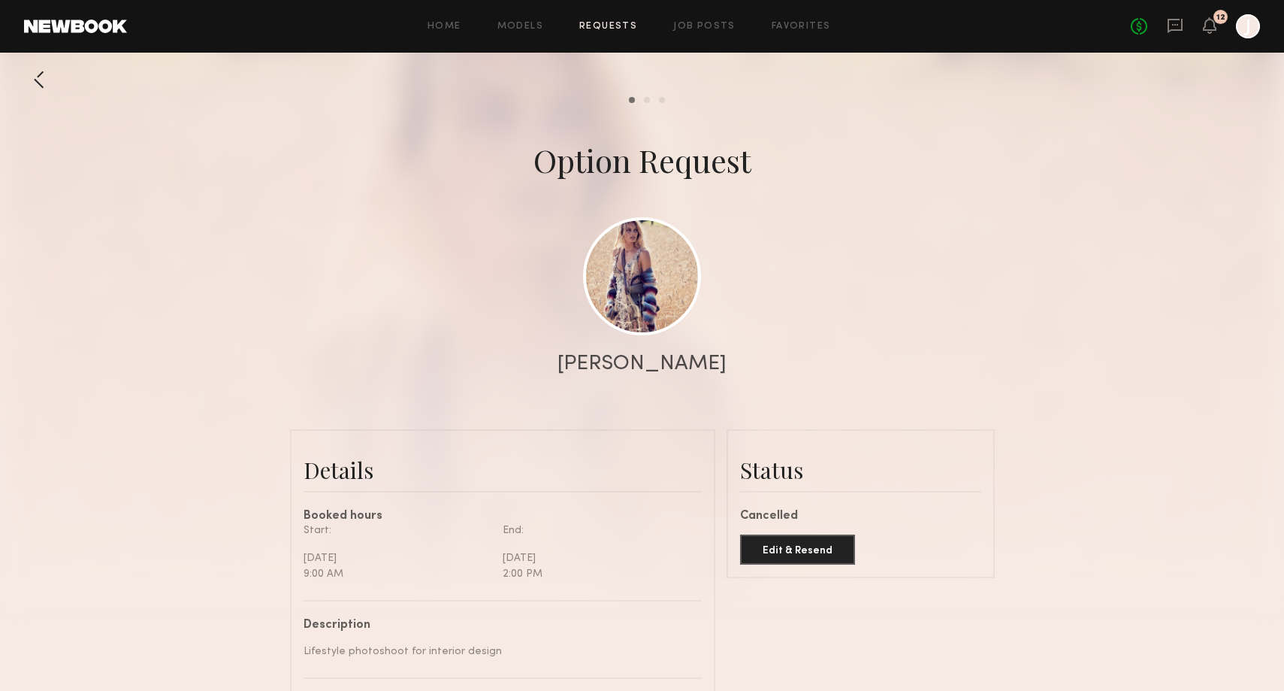
click at [603, 23] on link "Requests" at bounding box center [608, 27] width 58 height 10
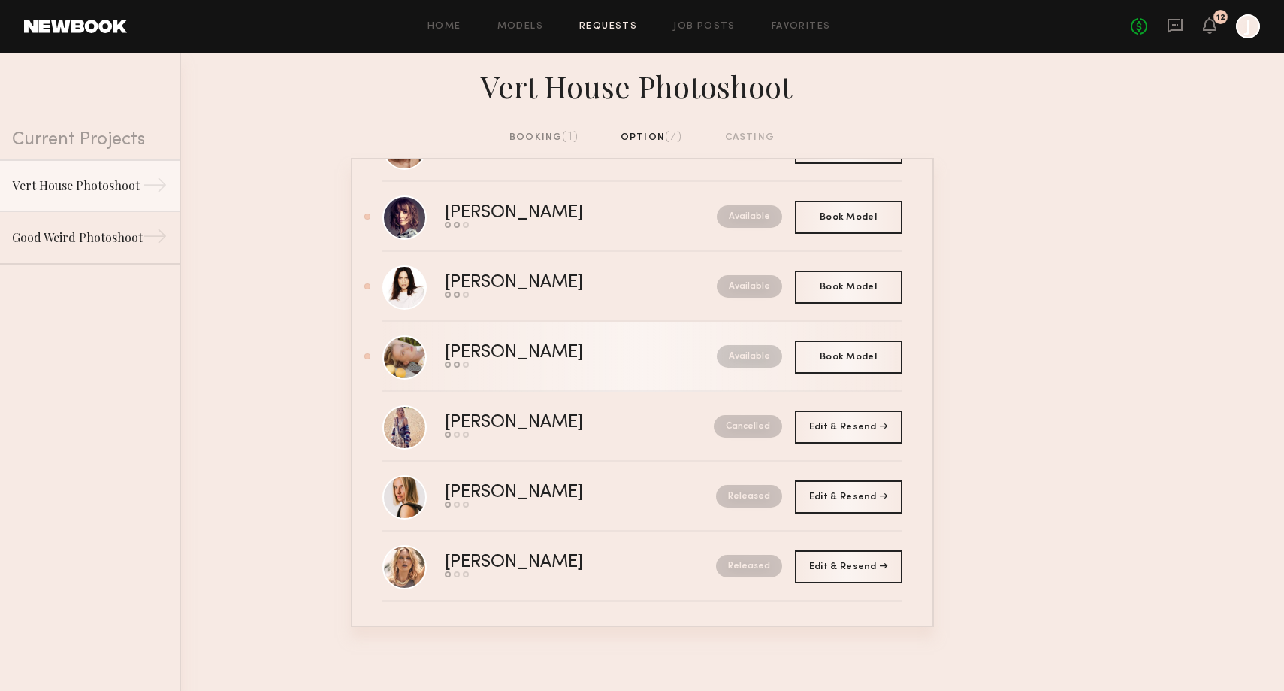
scroll to position [73, 0]
click at [619, 361] on div "Send request Model response Book model" at bounding box center [547, 364] width 205 height 6
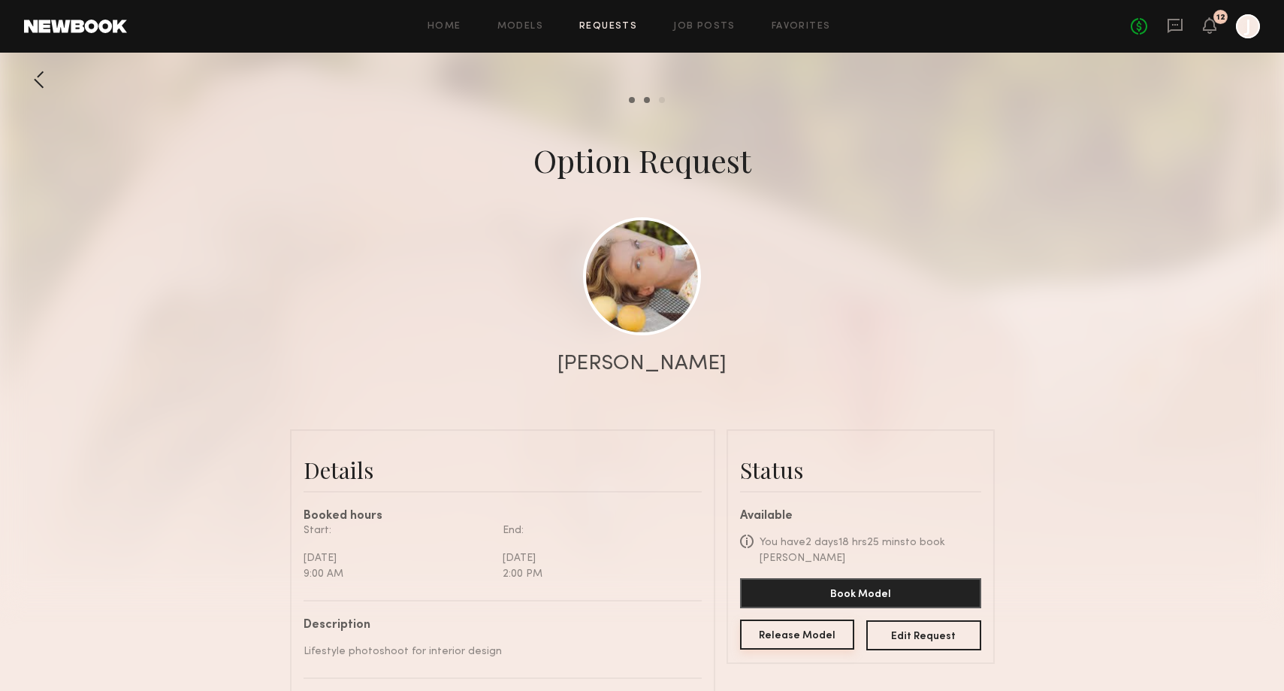
click at [816, 636] on button "Release Model" at bounding box center [797, 634] width 115 height 30
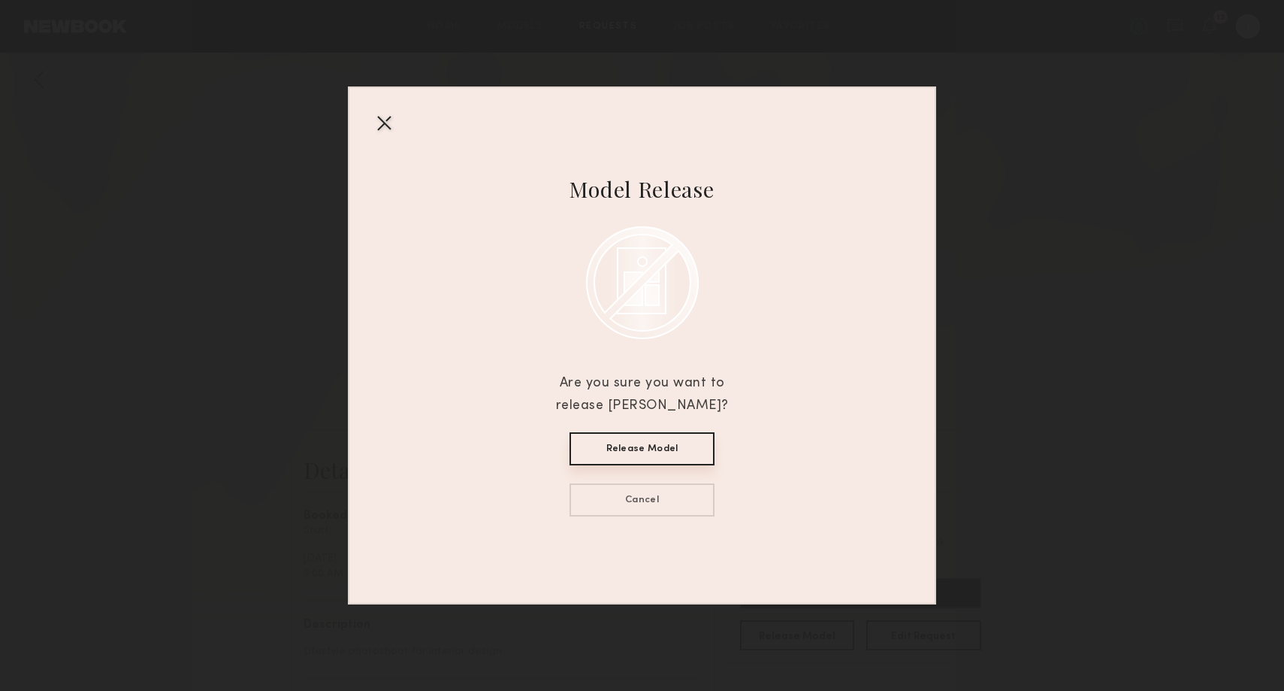
click at [636, 449] on button "Release Model" at bounding box center [642, 448] width 145 height 33
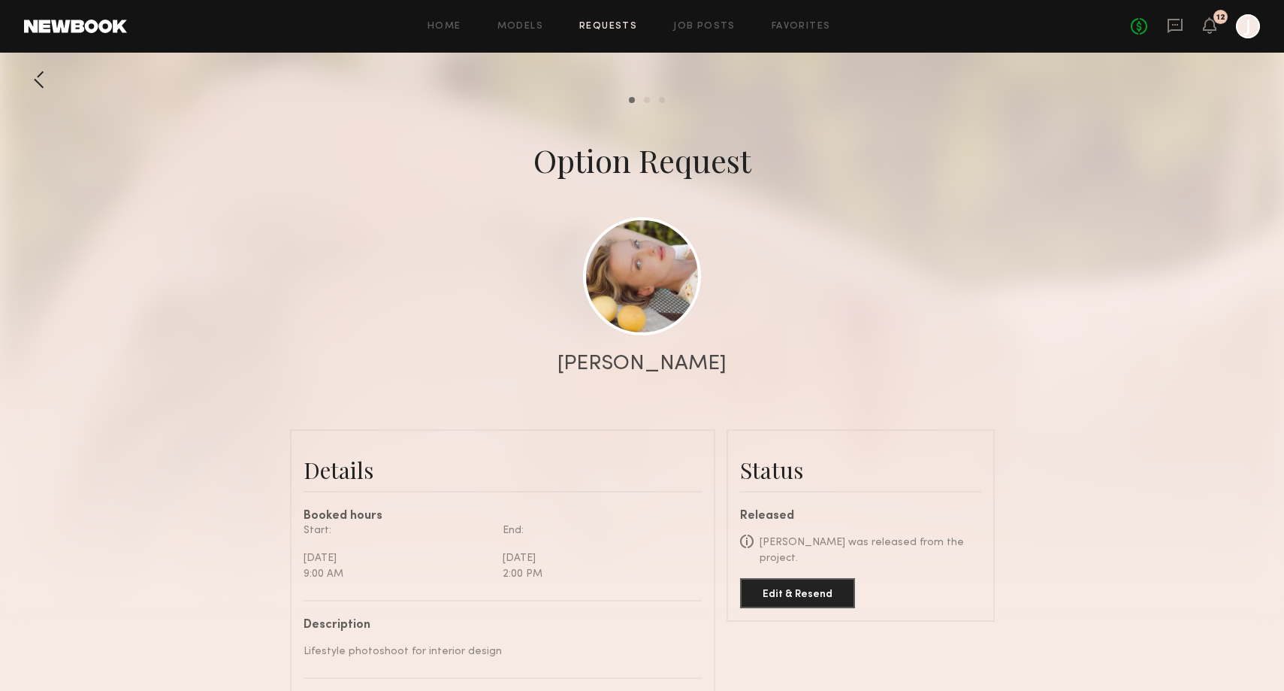
click at [611, 27] on link "Requests" at bounding box center [608, 27] width 58 height 10
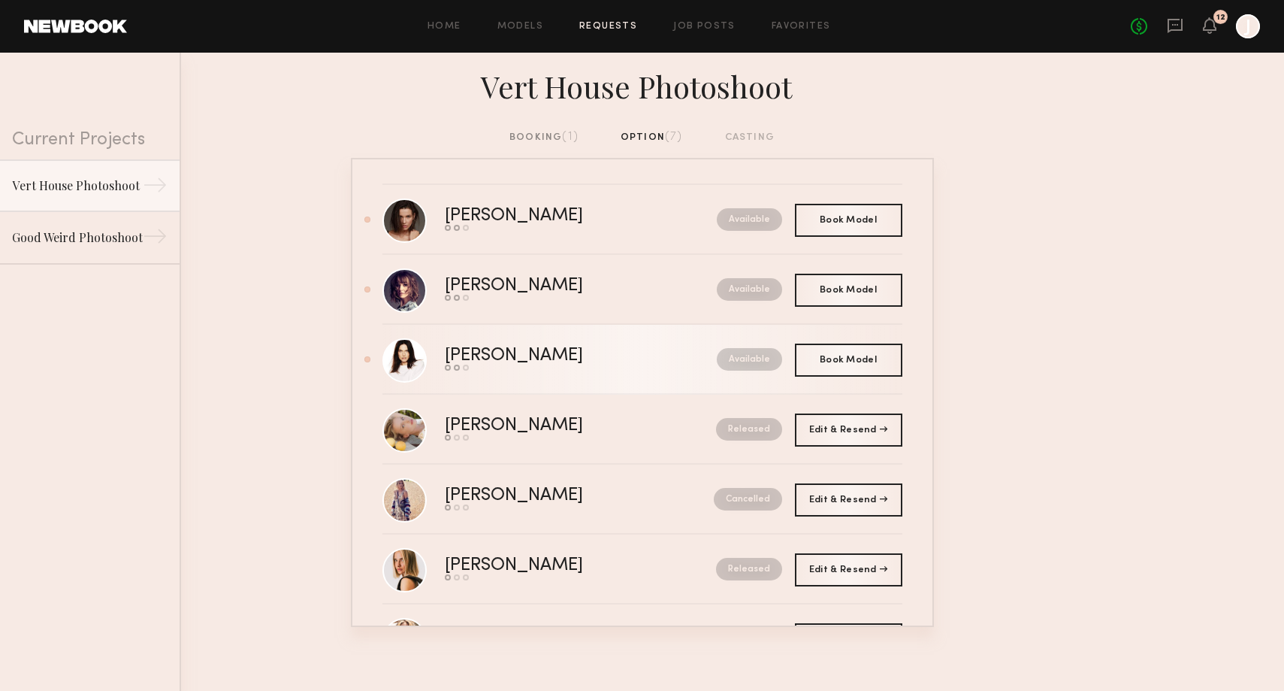
click at [625, 372] on link "[PERSON_NAME] Send request Model response Book model Available" at bounding box center [642, 360] width 520 height 70
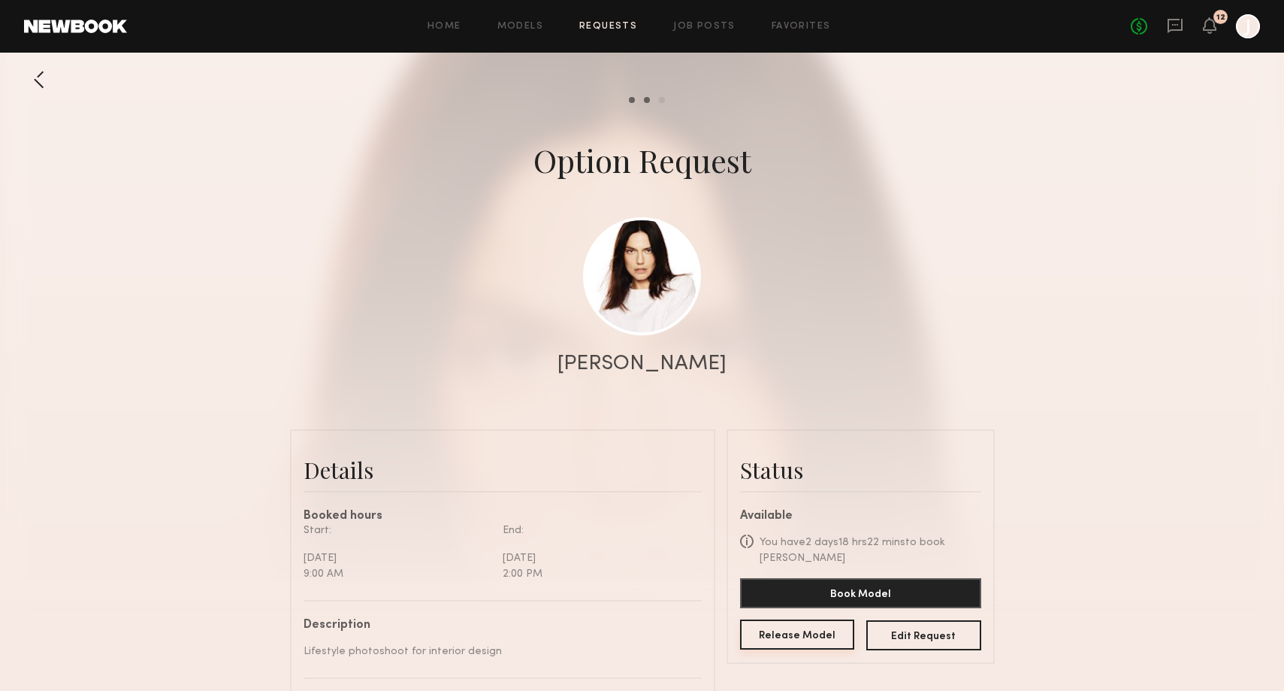
click at [807, 619] on button "Release Model" at bounding box center [797, 634] width 115 height 30
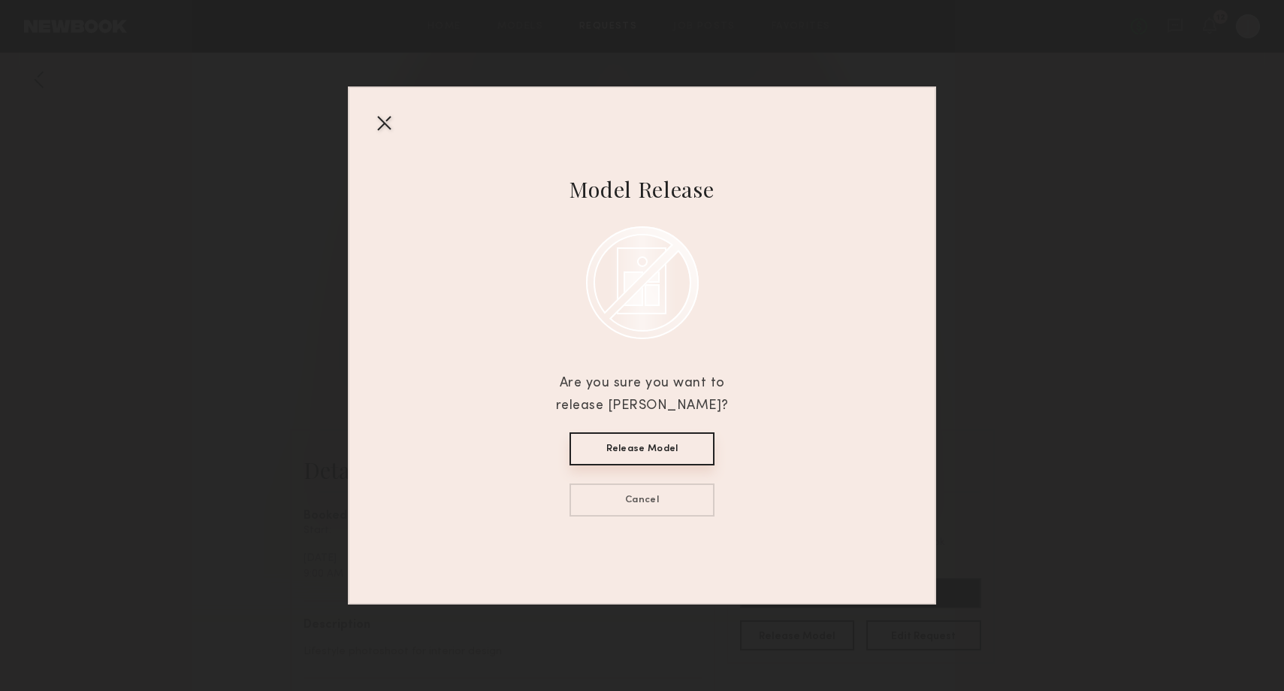
click at [693, 440] on button "Release Model" at bounding box center [642, 448] width 145 height 33
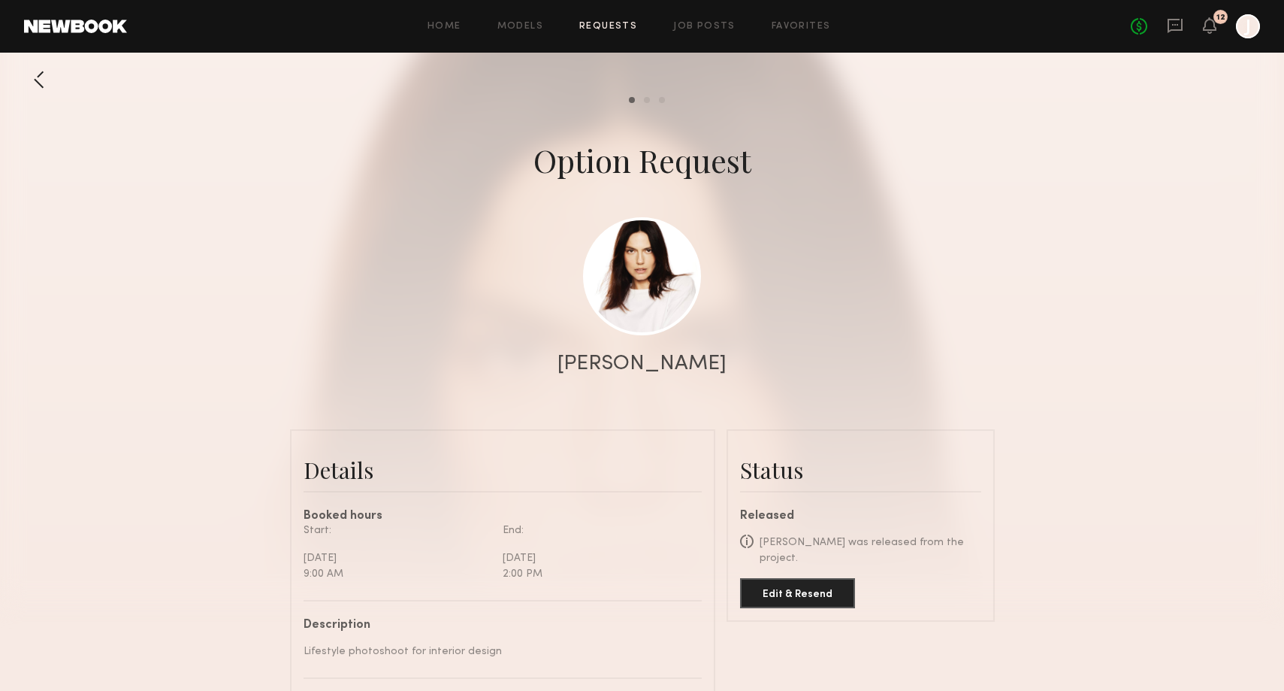
click at [606, 29] on link "Requests" at bounding box center [608, 27] width 58 height 10
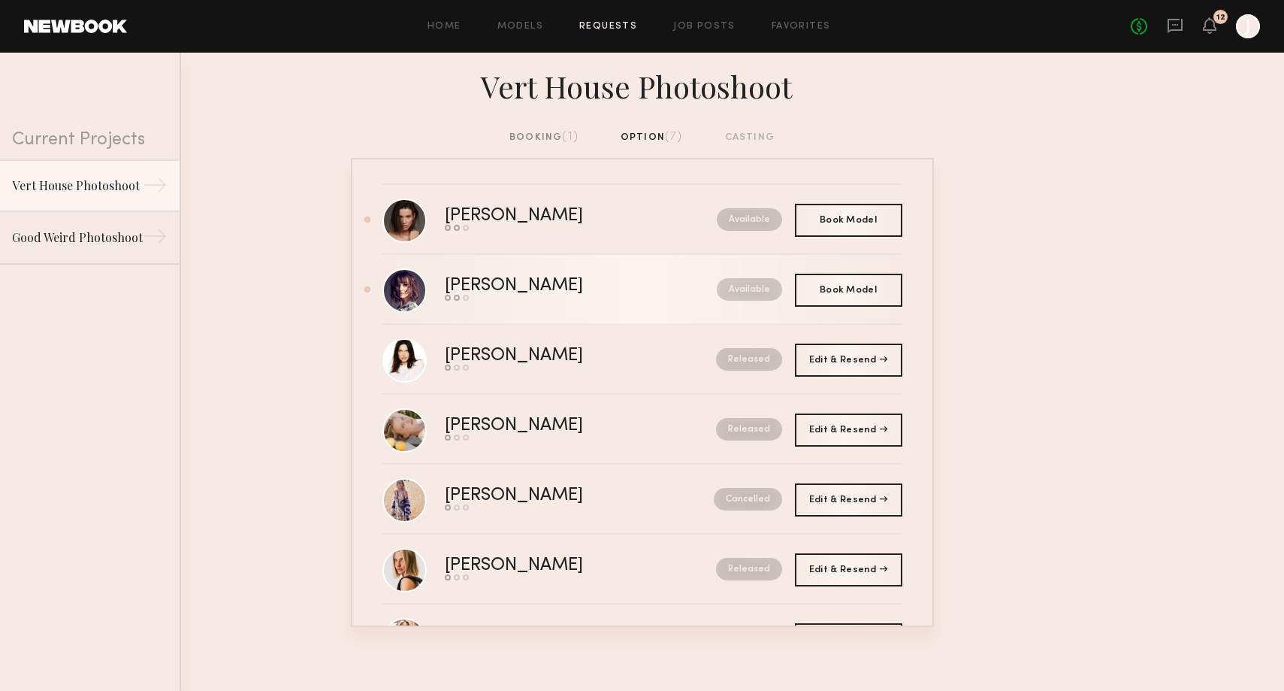
click at [650, 296] on div "Available" at bounding box center [716, 289] width 132 height 23
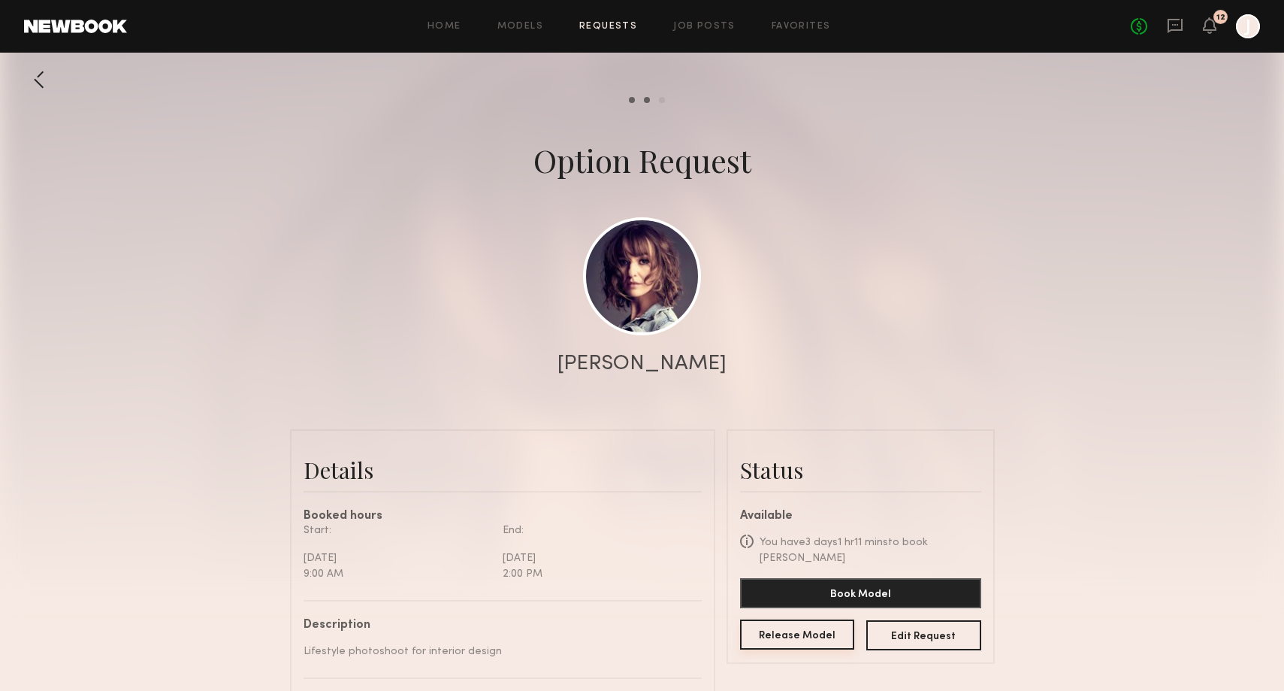
click at [787, 619] on button "Release Model" at bounding box center [797, 634] width 115 height 30
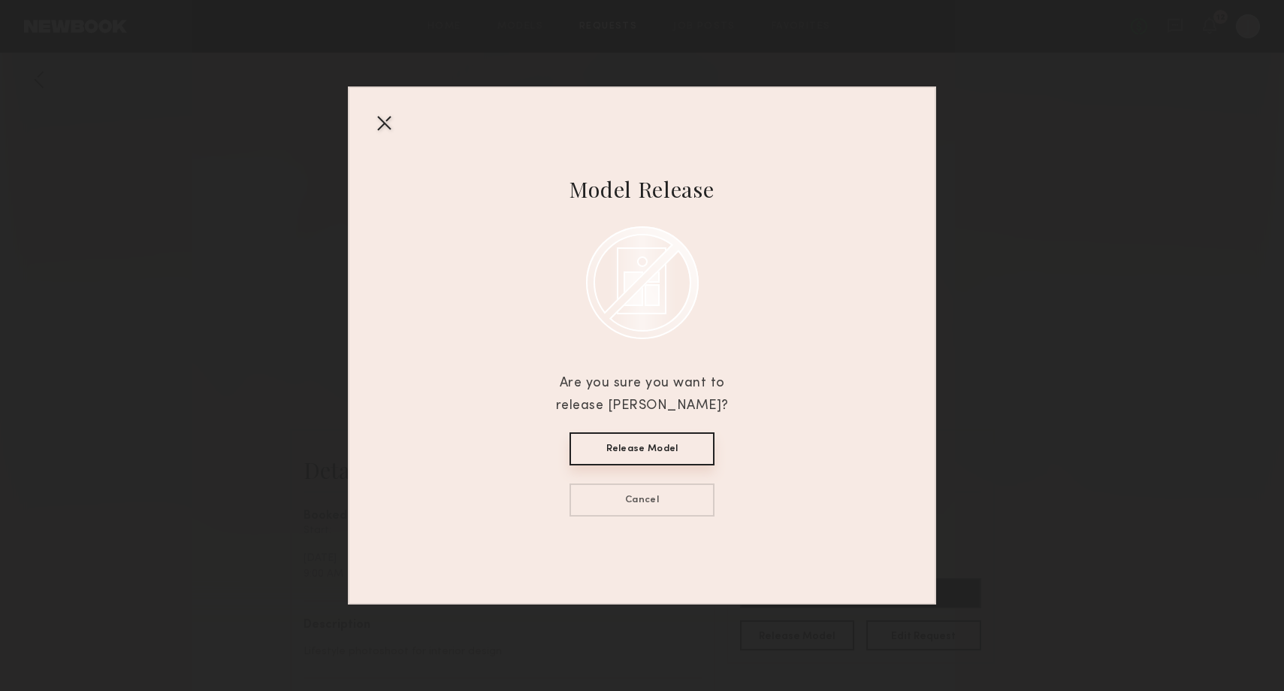
click at [648, 449] on button "Release Model" at bounding box center [642, 448] width 145 height 33
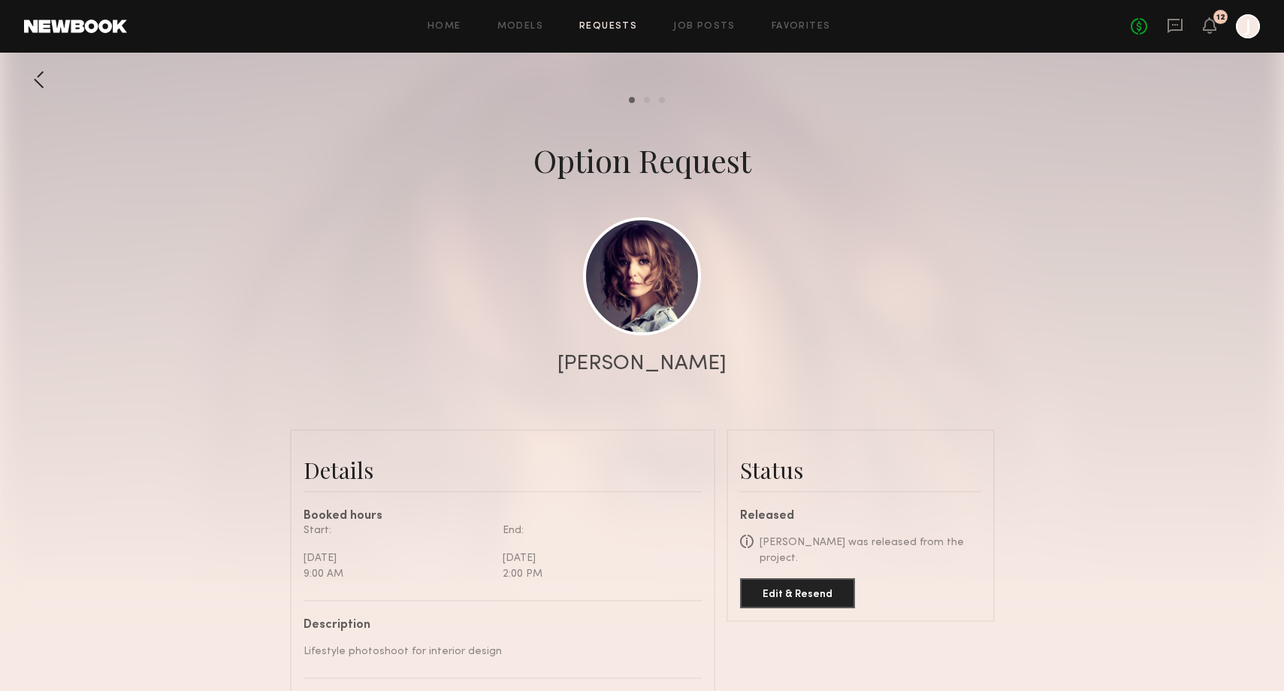
click at [594, 27] on link "Requests" at bounding box center [608, 27] width 58 height 10
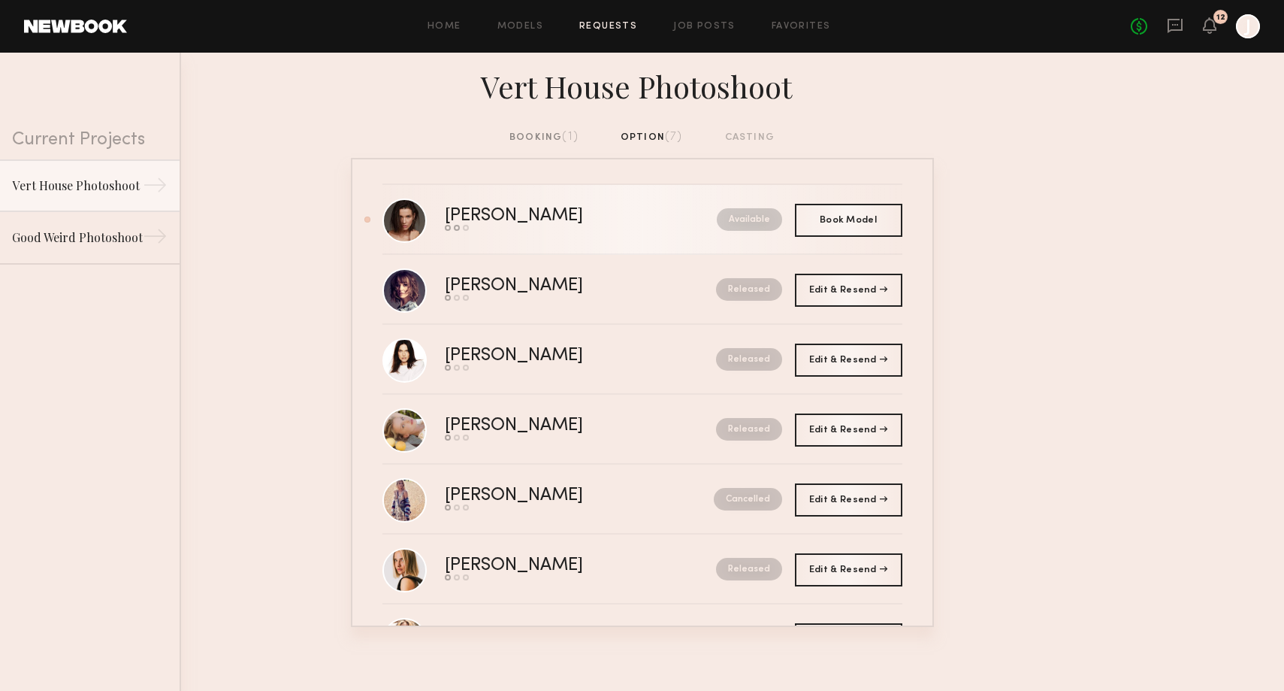
click at [650, 215] on div "Available" at bounding box center [716, 219] width 132 height 23
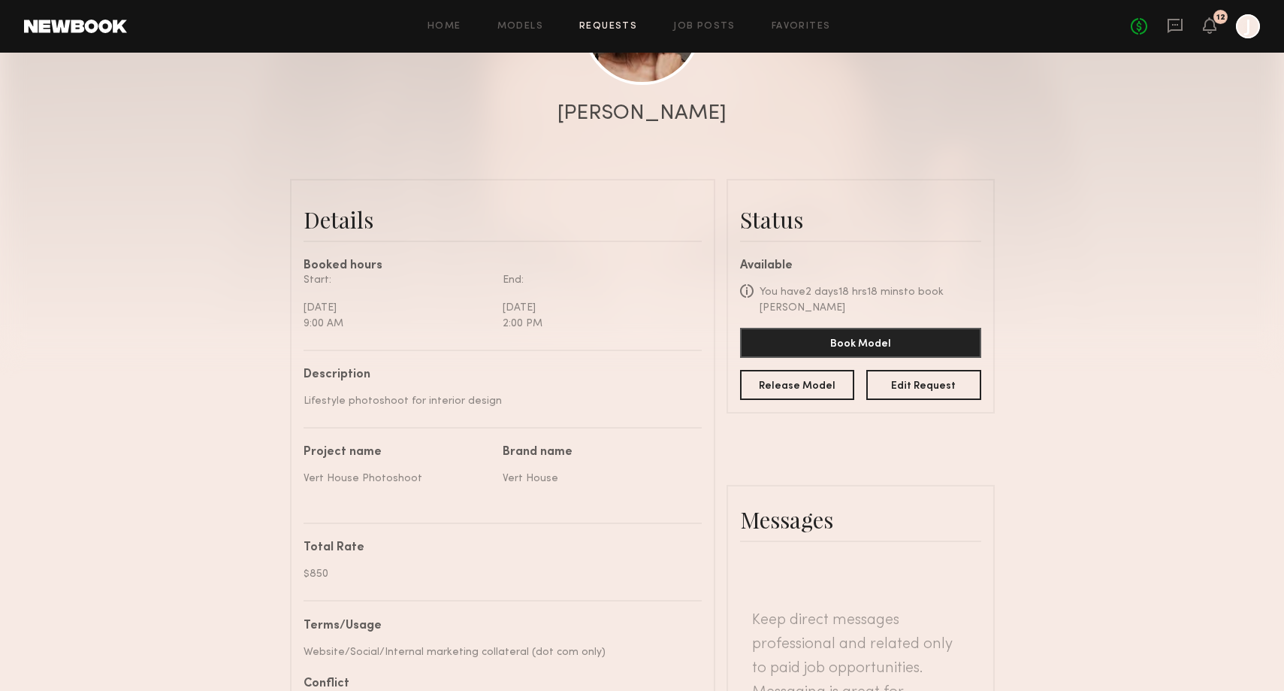
scroll to position [282, 0]
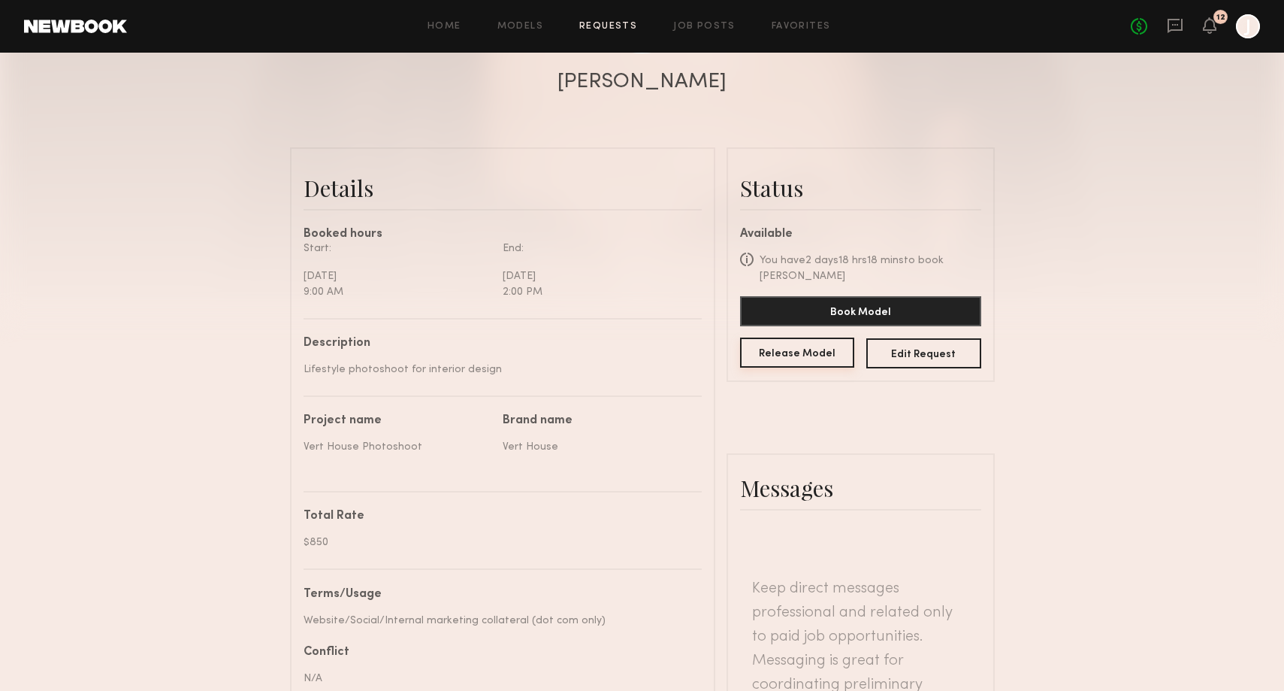
click at [795, 361] on button "Release Model" at bounding box center [797, 352] width 115 height 30
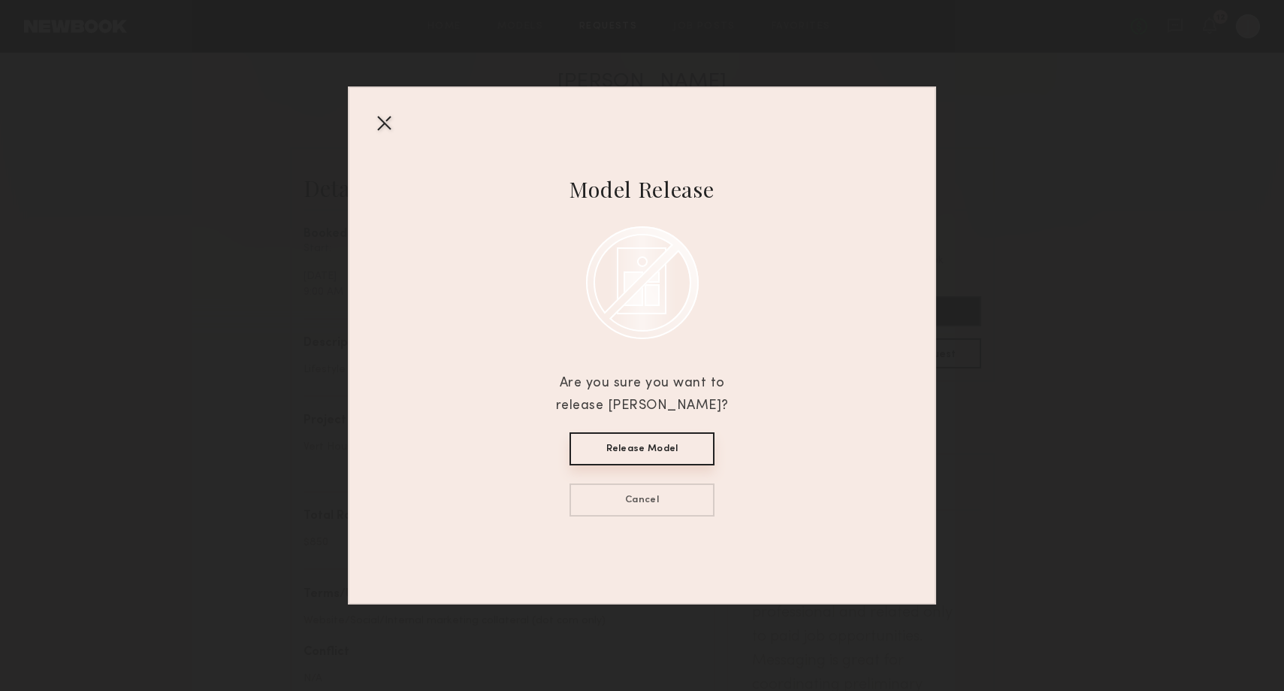
click at [680, 449] on button "Release Model" at bounding box center [642, 448] width 145 height 33
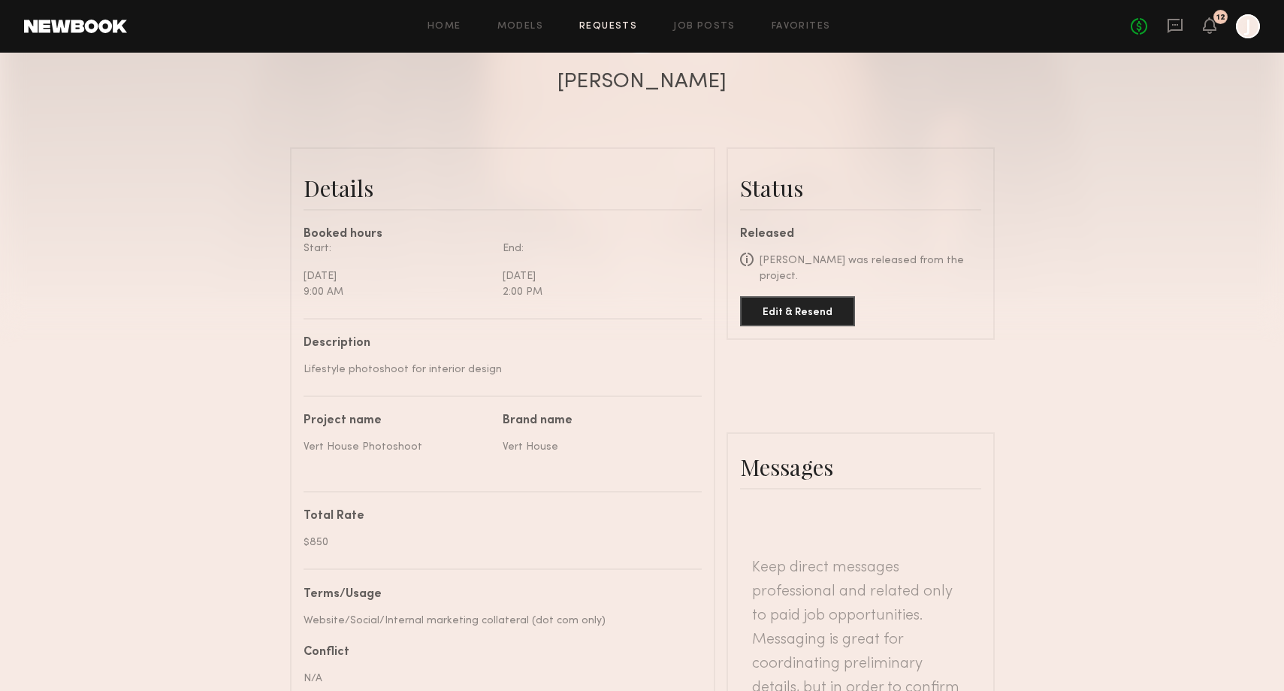
click at [612, 34] on div "Home Models Requests Job Posts Favorites Sign Out No fees up to $5,000 12 J" at bounding box center [693, 26] width 1133 height 24
click at [612, 29] on link "Requests" at bounding box center [608, 27] width 58 height 10
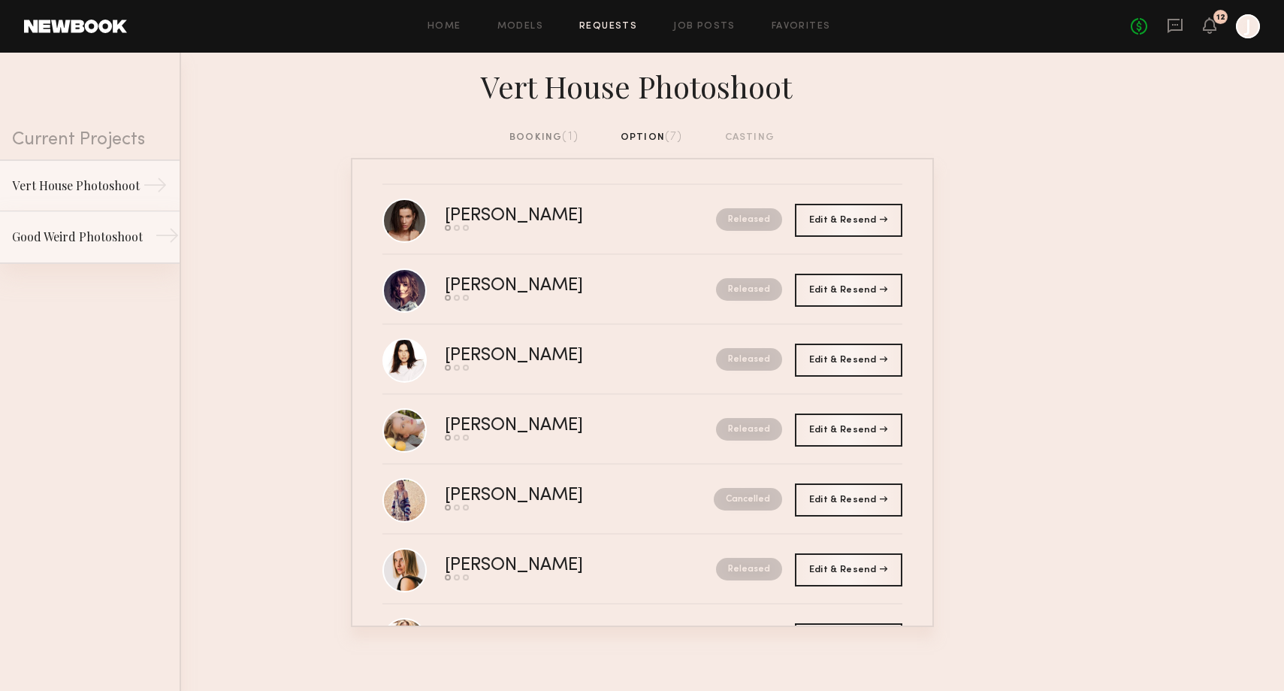
click at [83, 242] on div "Good Weird Photoshoot" at bounding box center [77, 237] width 131 height 18
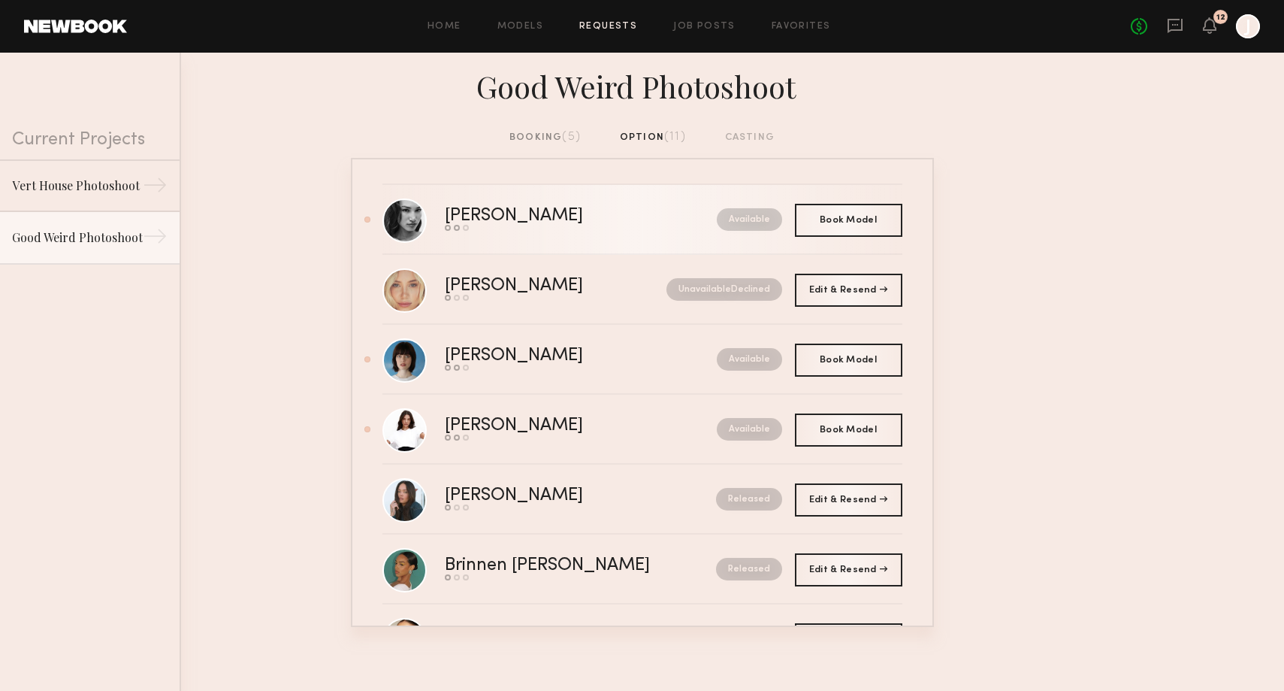
click at [626, 238] on link "[PERSON_NAME] Send request Model response Book model Available" at bounding box center [642, 220] width 520 height 70
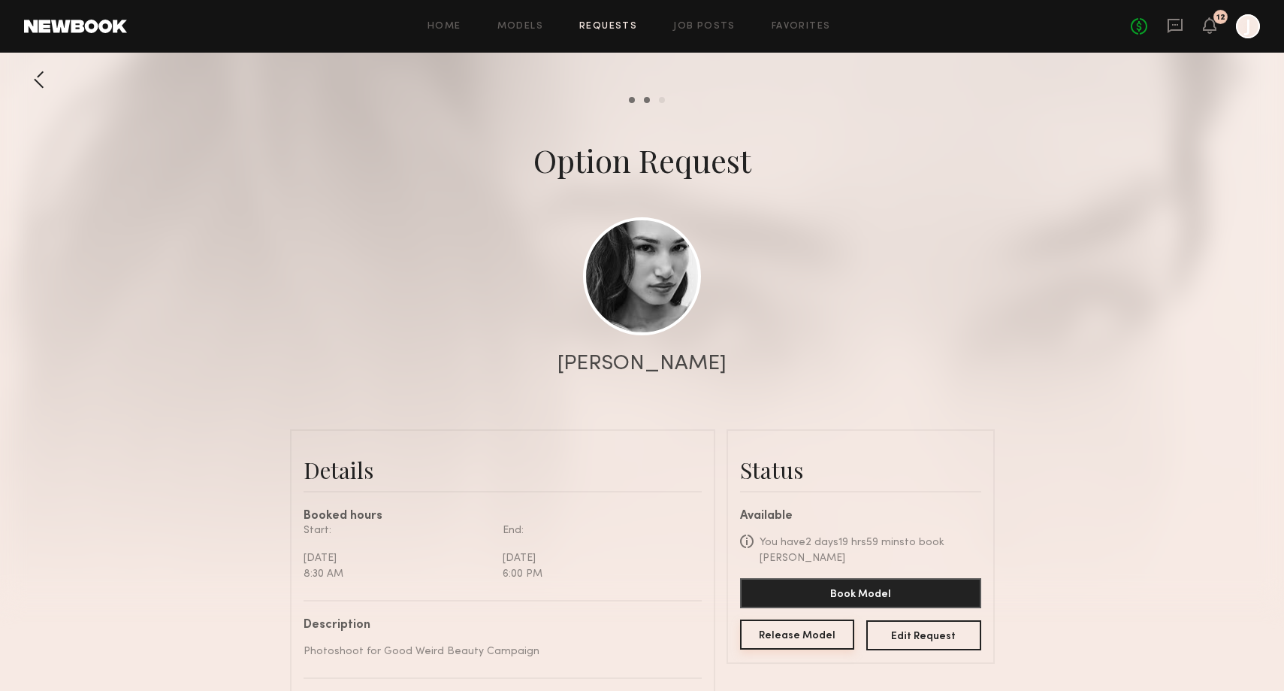
click at [776, 621] on button "Release Model" at bounding box center [797, 634] width 115 height 30
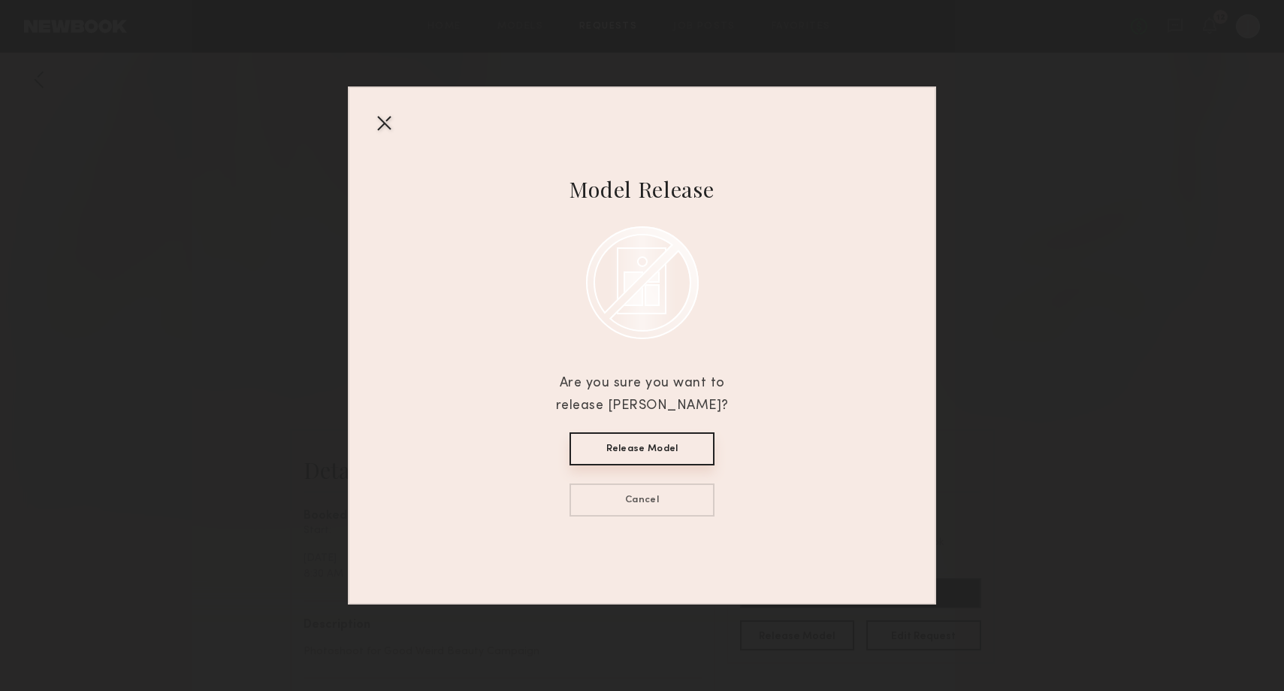
click at [597, 455] on button "Release Model" at bounding box center [642, 448] width 145 height 33
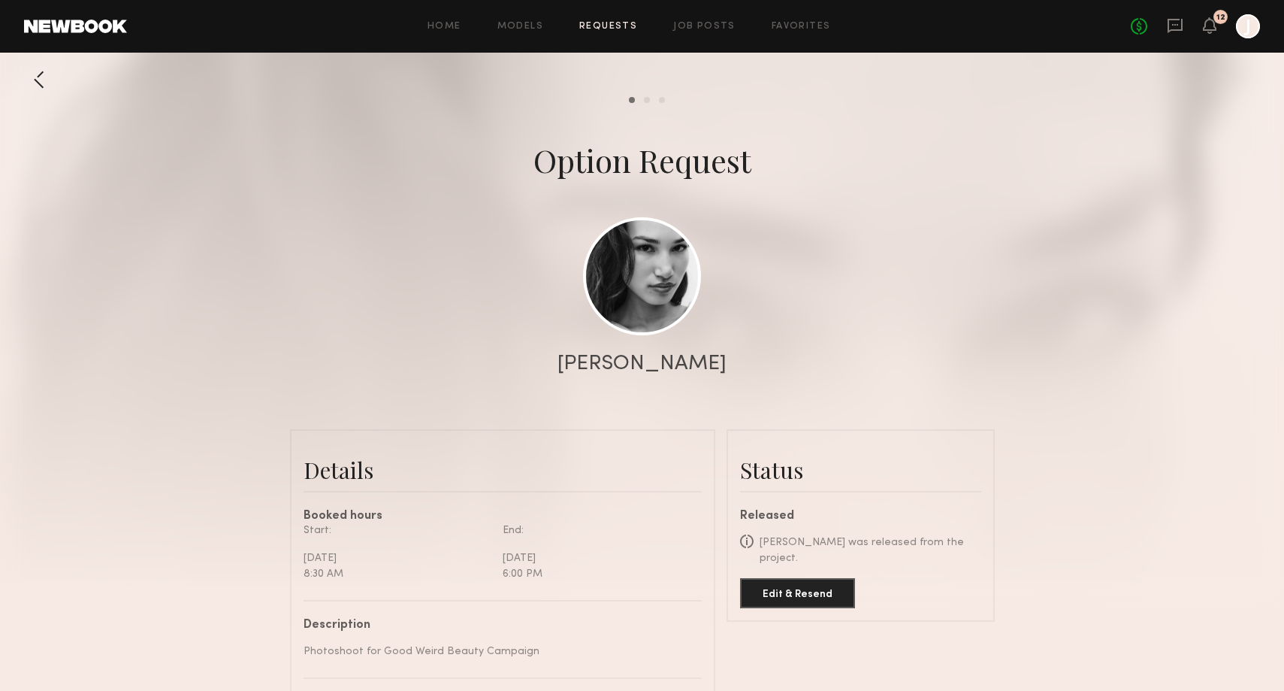
click at [618, 31] on link "Requests" at bounding box center [608, 27] width 58 height 10
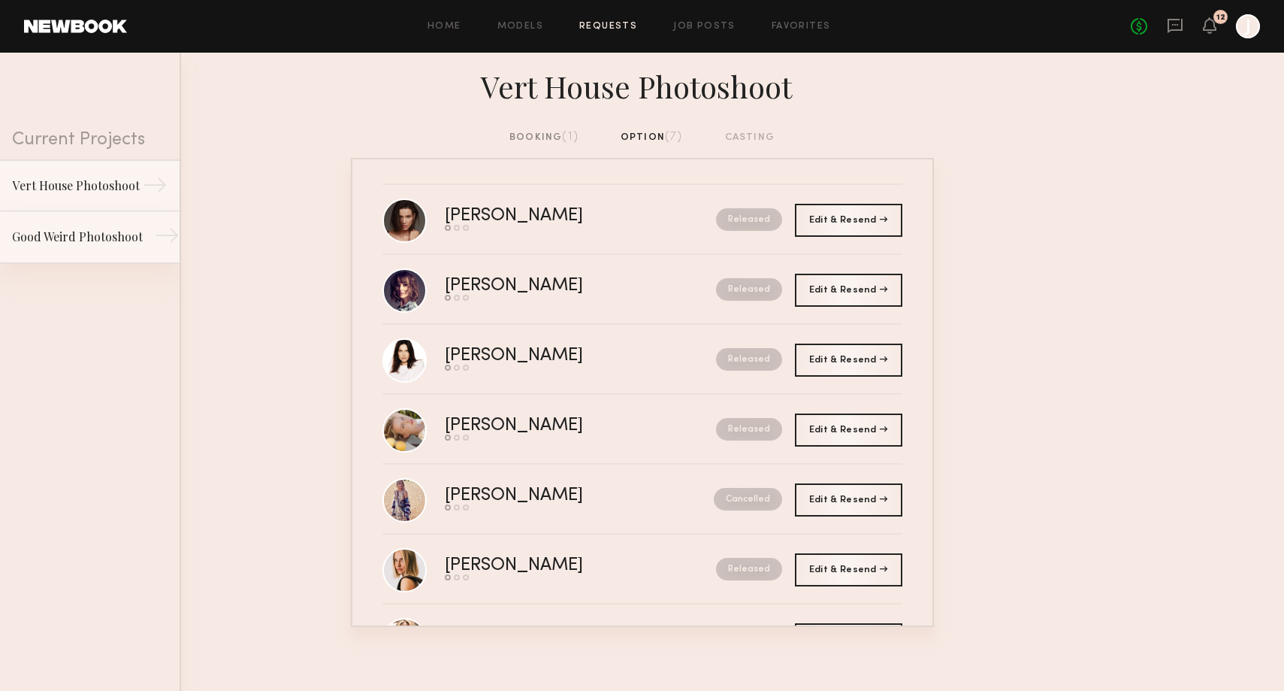
click at [76, 224] on link "Good Weird Photoshoot →" at bounding box center [90, 237] width 180 height 53
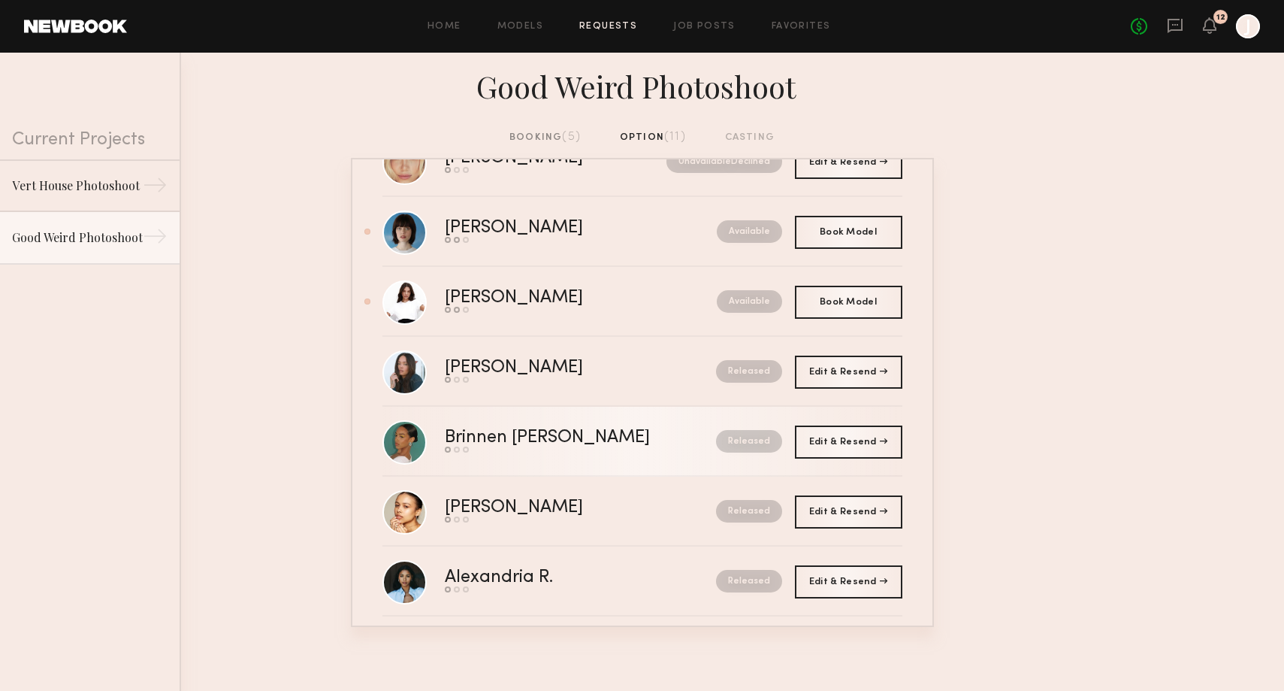
scroll to position [131, 0]
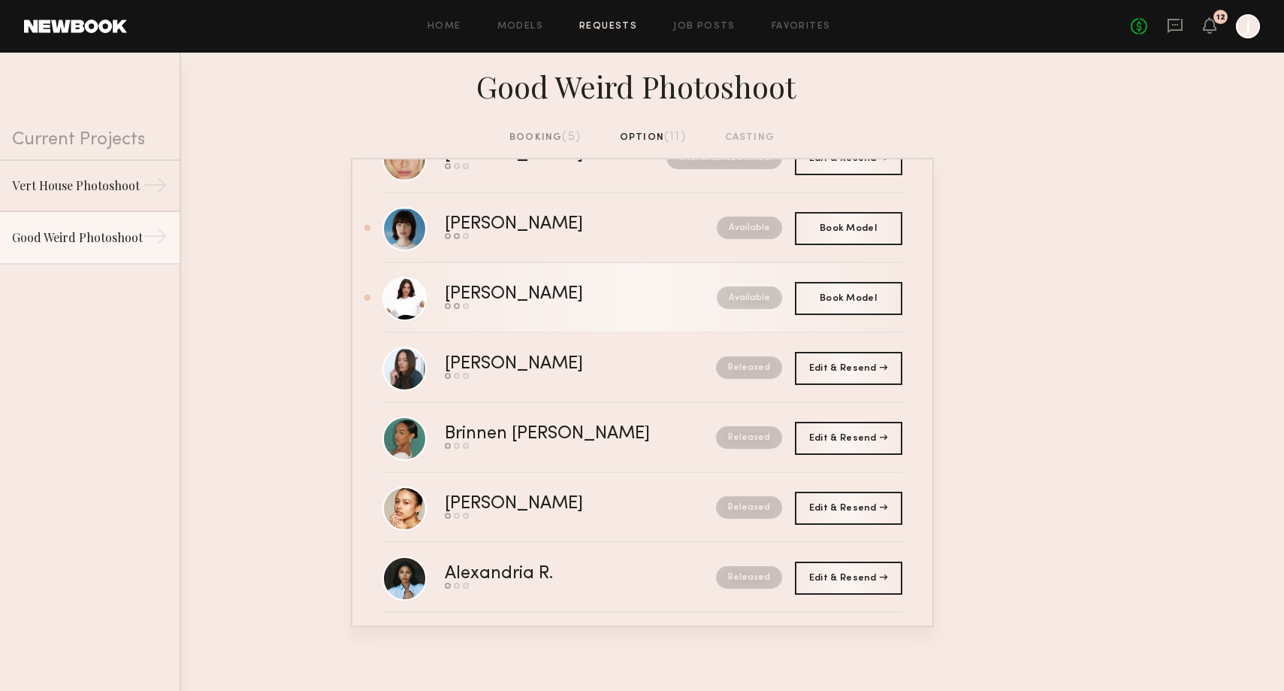
click at [610, 306] on div "Send request Model response Book model" at bounding box center [547, 306] width 205 height 6
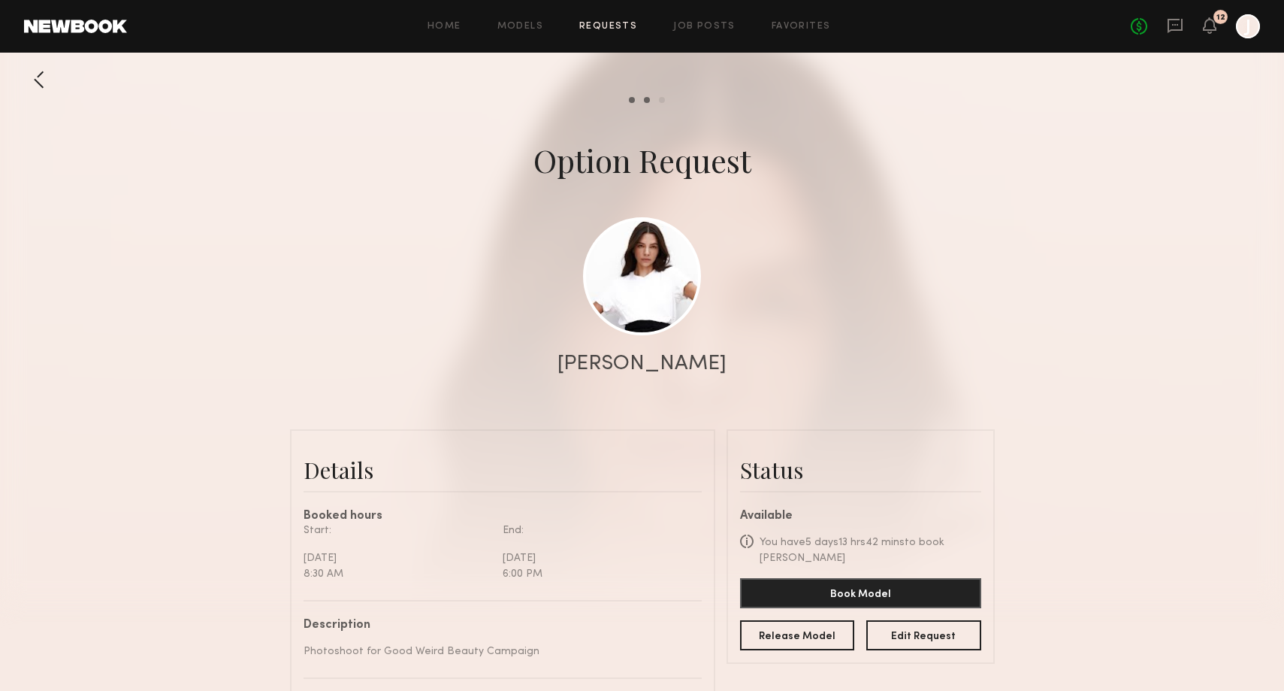
click at [790, 653] on common-border "Status Available Quick Tip Models are automatically released from option commit…" at bounding box center [861, 546] width 268 height 234
click at [792, 639] on button "Release Model" at bounding box center [797, 634] width 115 height 30
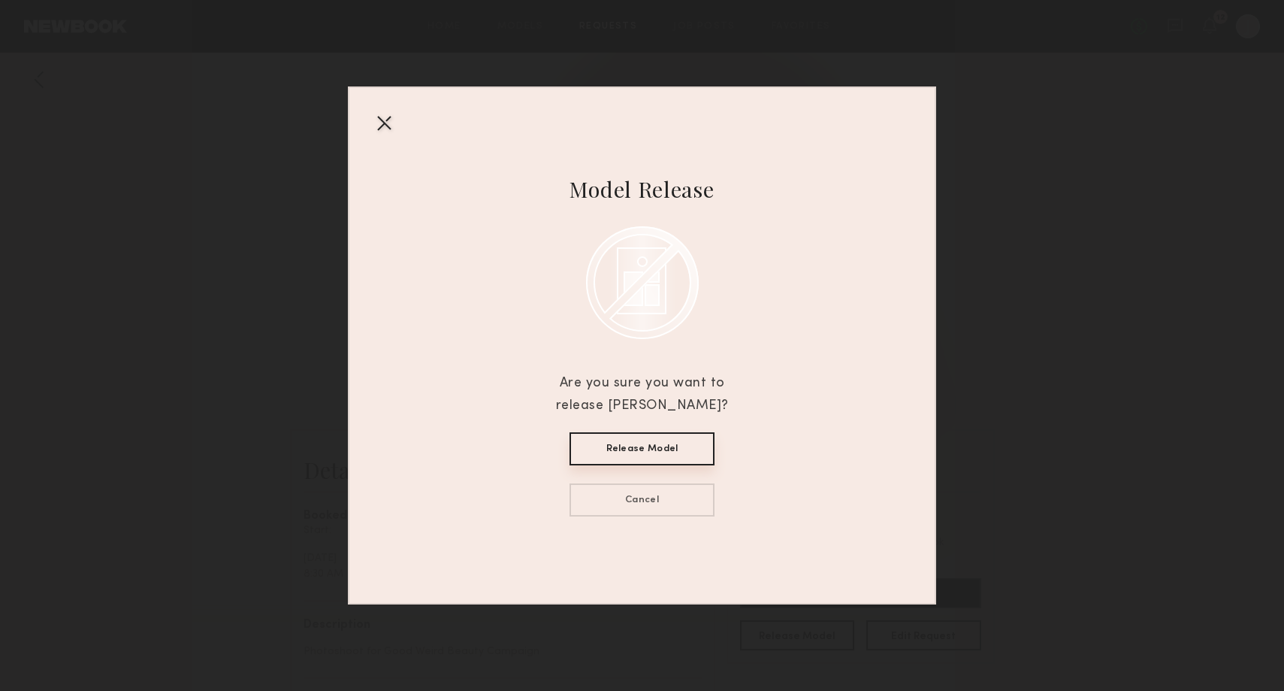
click at [642, 451] on button "Release Model" at bounding box center [642, 448] width 145 height 33
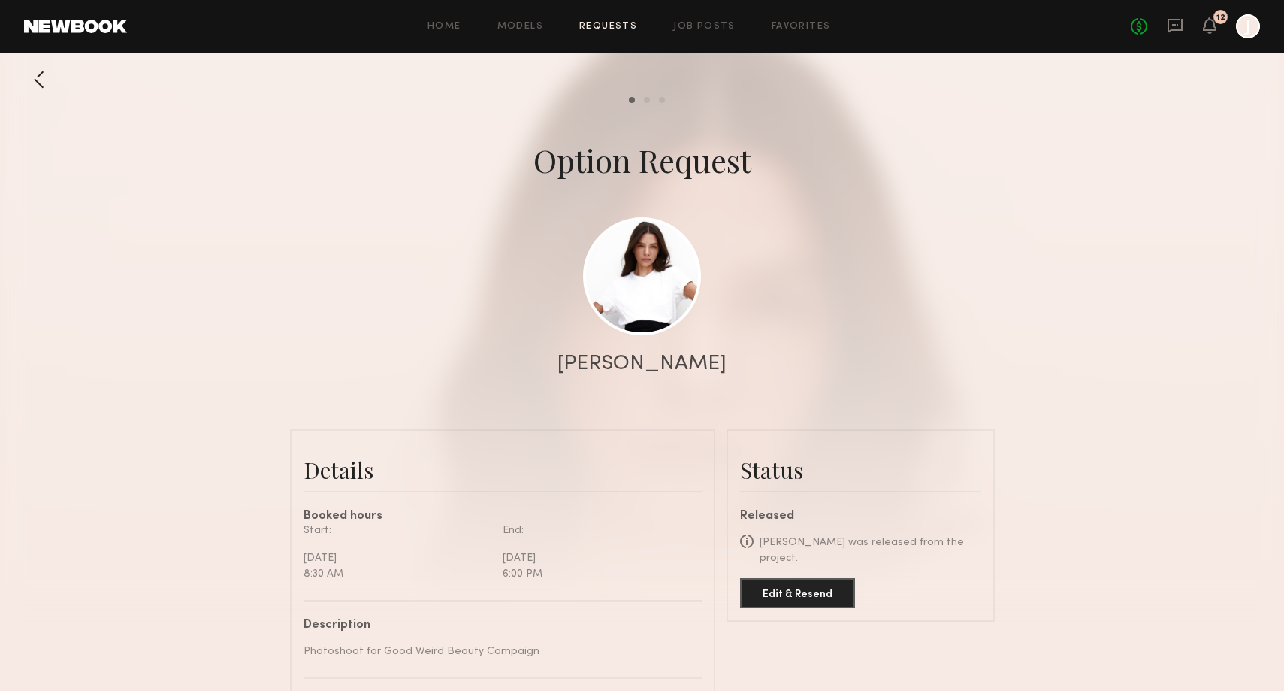
click at [622, 30] on link "Requests" at bounding box center [608, 27] width 58 height 10
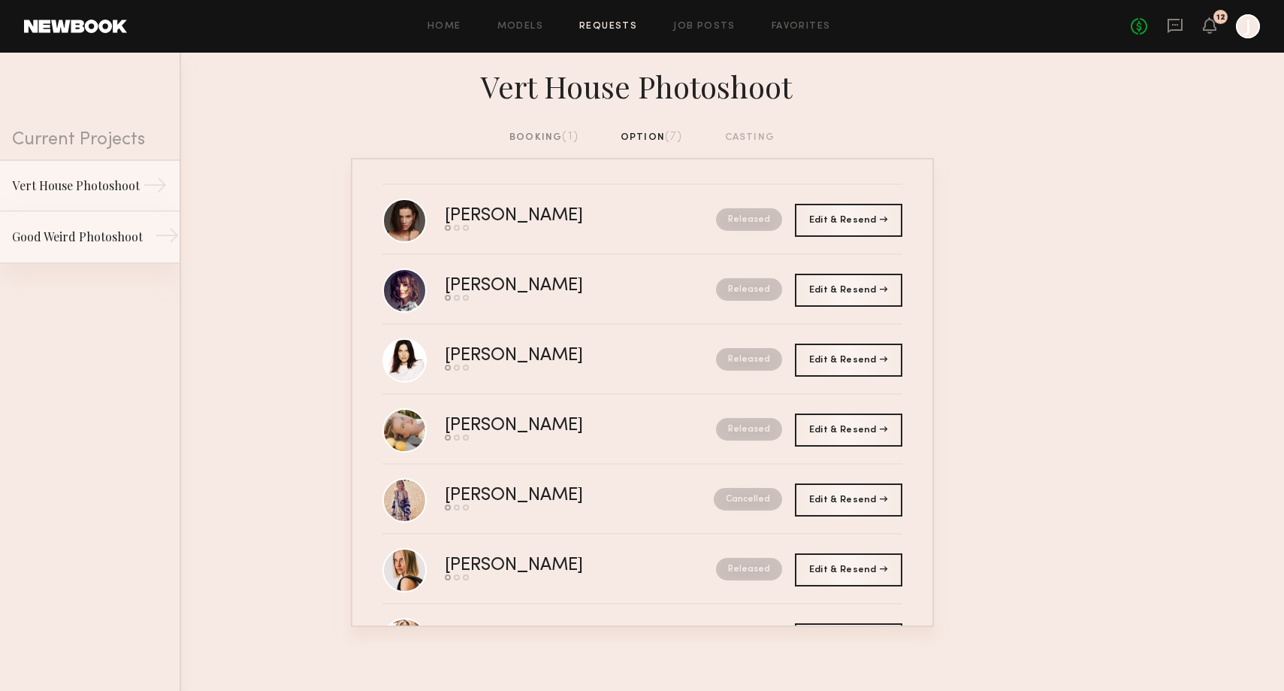
click at [121, 235] on div "Good Weird Photoshoot" at bounding box center [77, 237] width 131 height 18
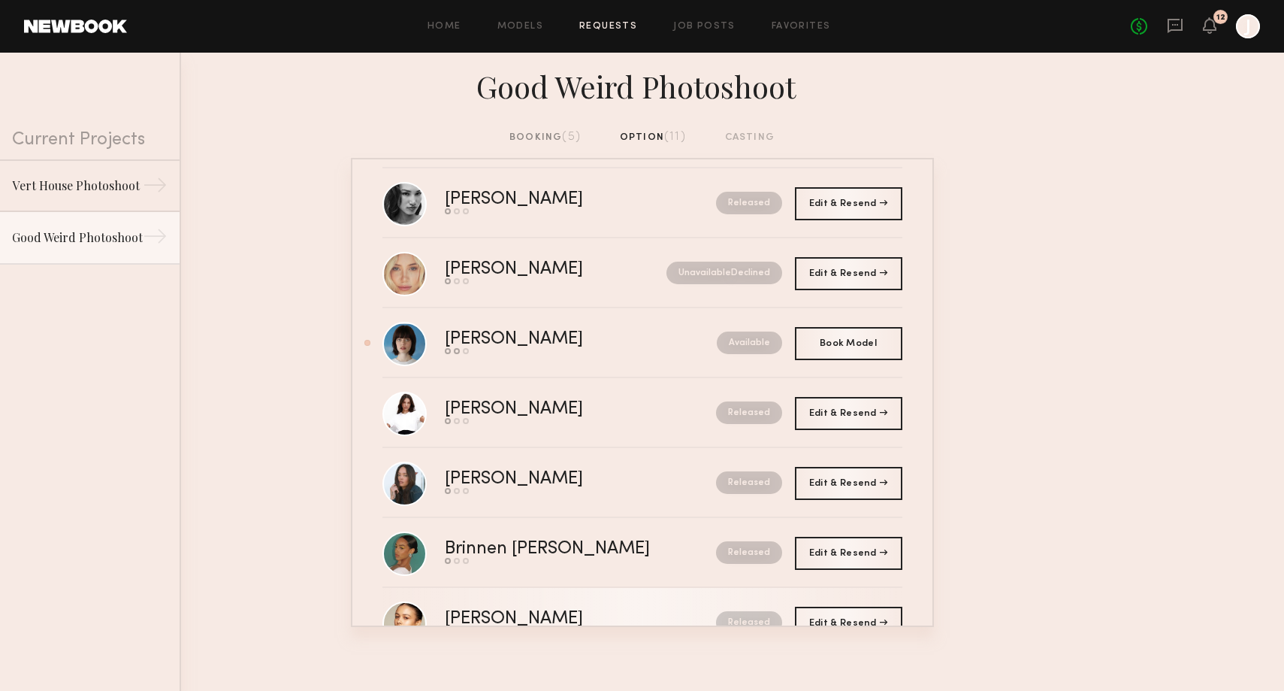
scroll to position [6, 0]
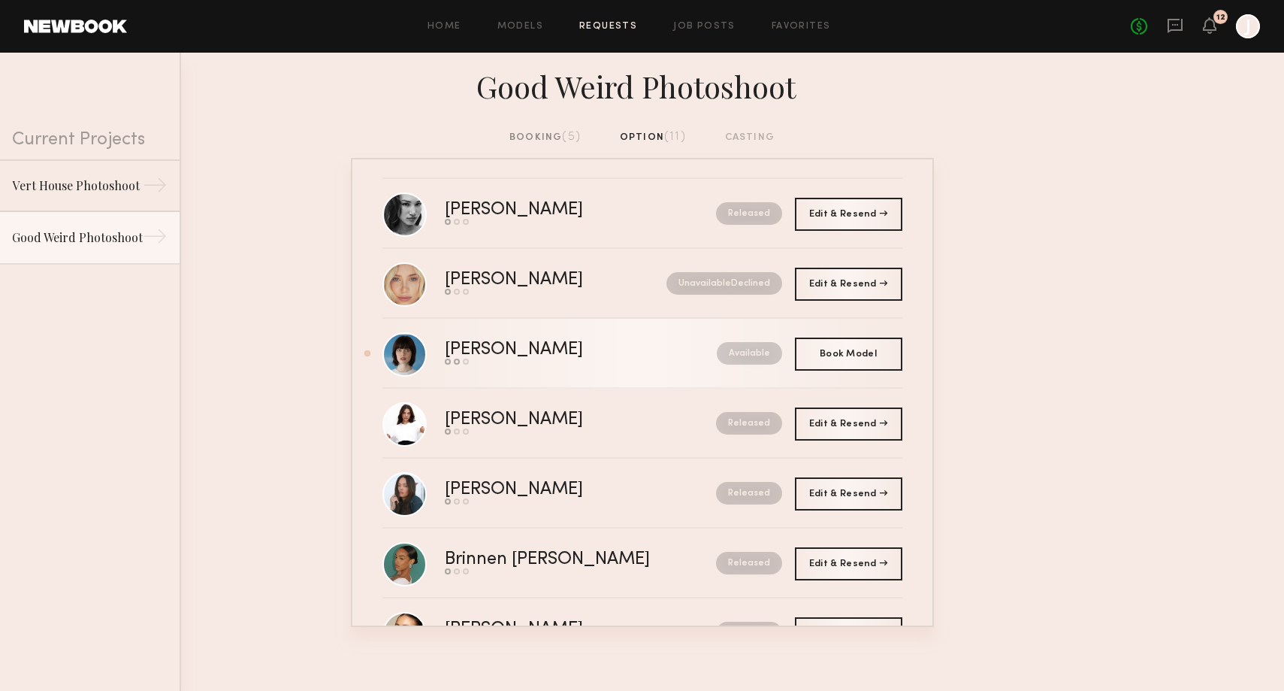
click at [586, 361] on div "Send request Model response Book model" at bounding box center [547, 361] width 205 height 6
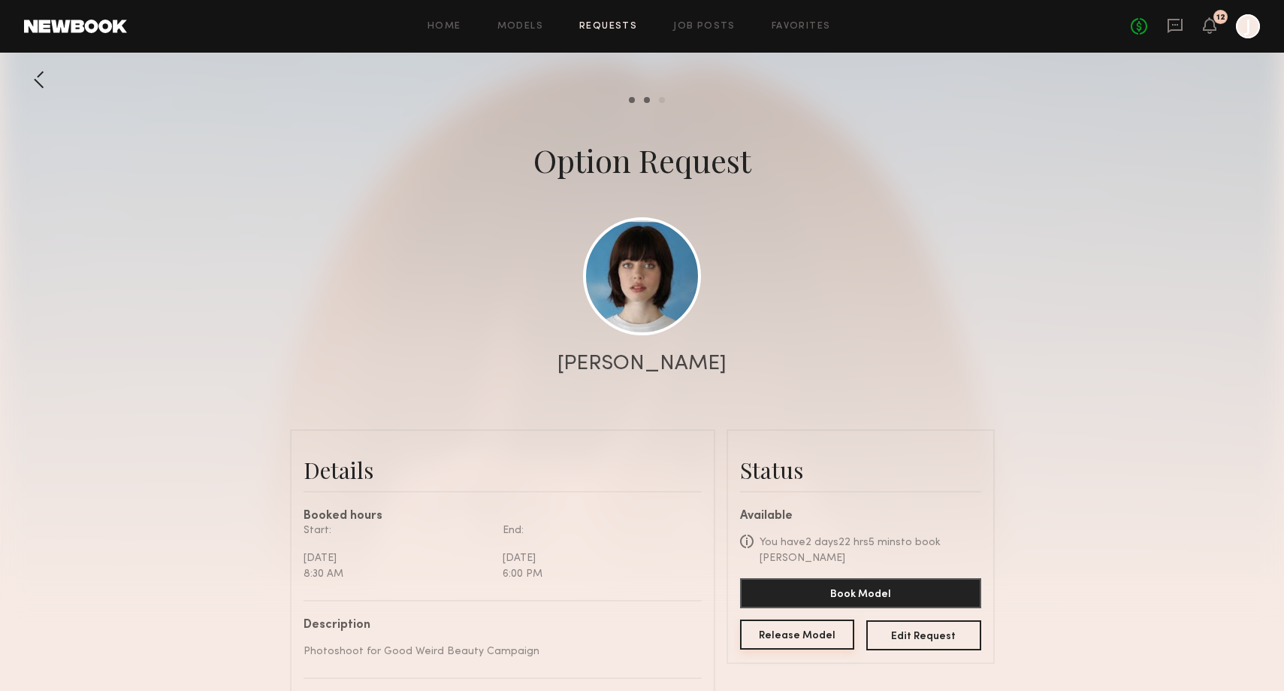
click at [791, 619] on button "Release Model" at bounding box center [797, 634] width 115 height 30
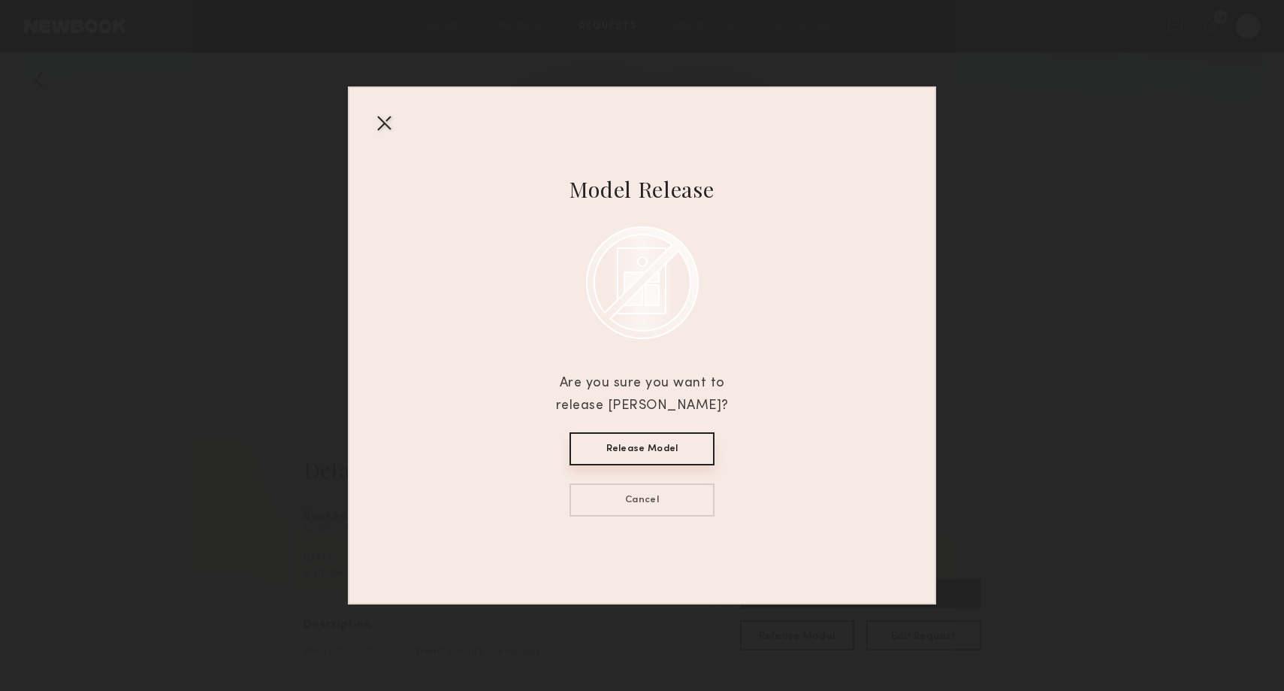
click at [609, 438] on button "Release Model" at bounding box center [642, 448] width 145 height 33
